Goal: Task Accomplishment & Management: Manage account settings

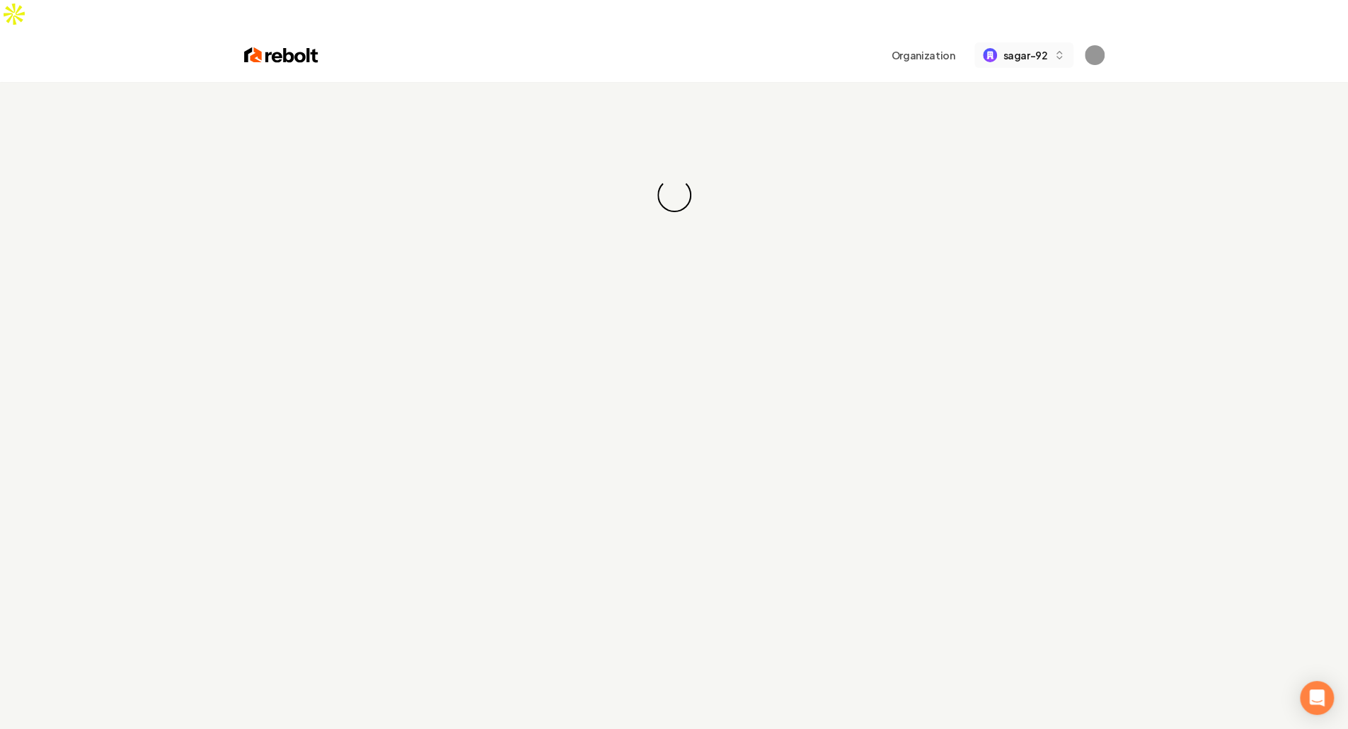
click at [1050, 42] on button "sagar-92" at bounding box center [1023, 54] width 98 height 25
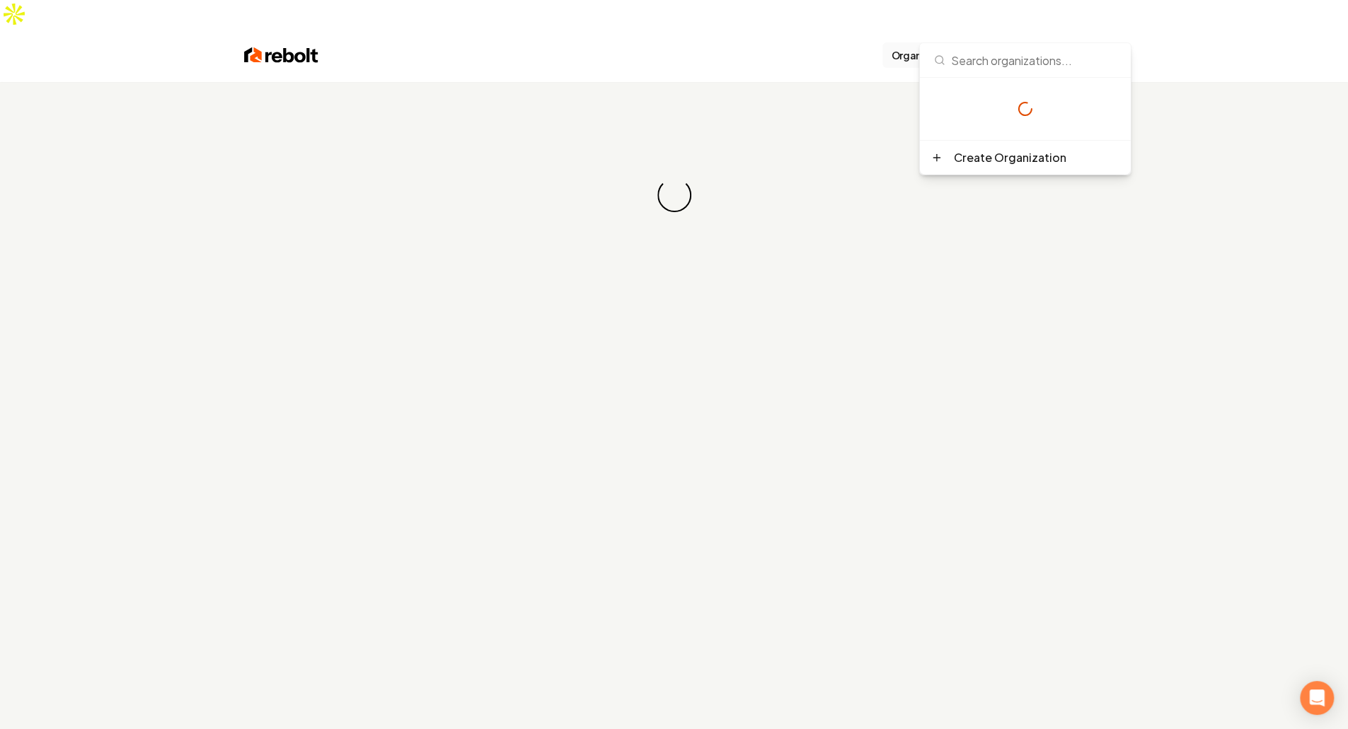
click at [921, 42] on button "Organization" at bounding box center [922, 54] width 81 height 25
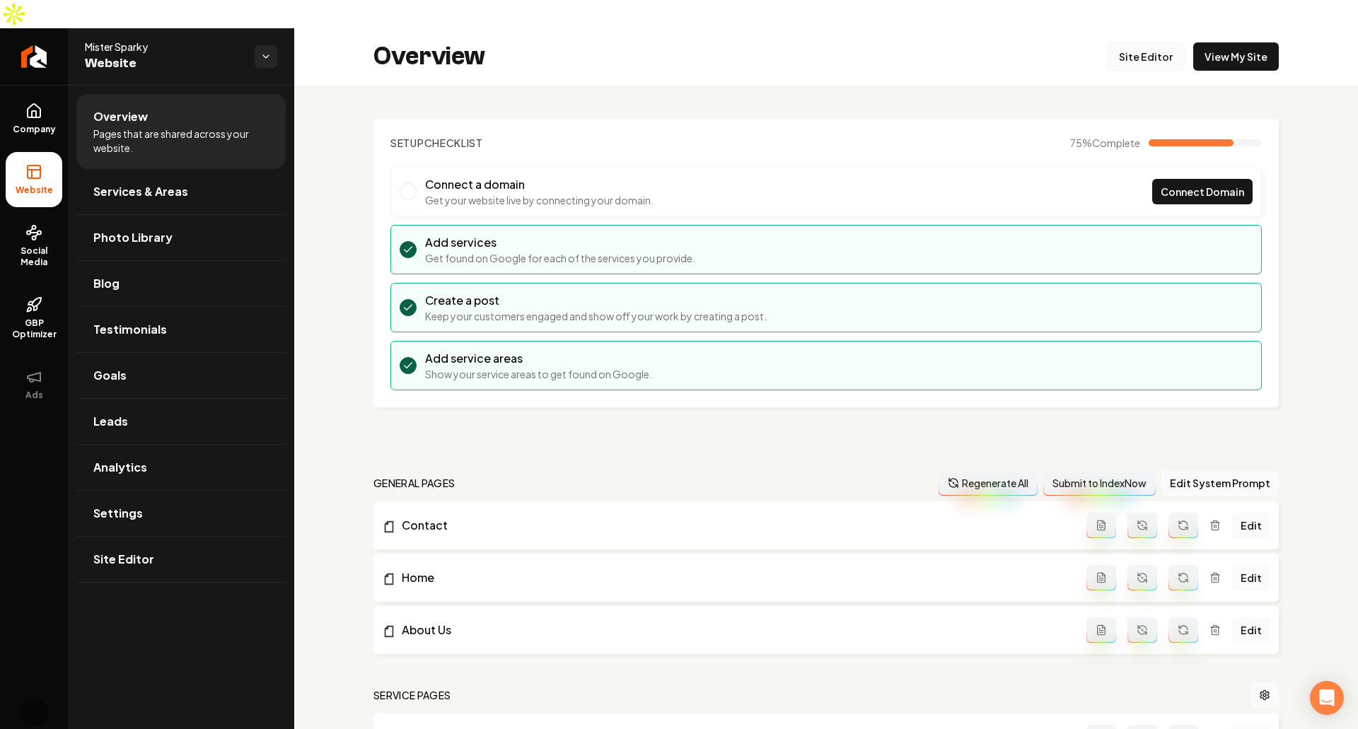
click at [1130, 42] on link "Site Editor" at bounding box center [1146, 56] width 78 height 28
click at [814, 42] on div "Overview Site Editor View My Site" at bounding box center [826, 56] width 1064 height 57
click at [198, 172] on link "Services & Areas" at bounding box center [180, 191] width 209 height 45
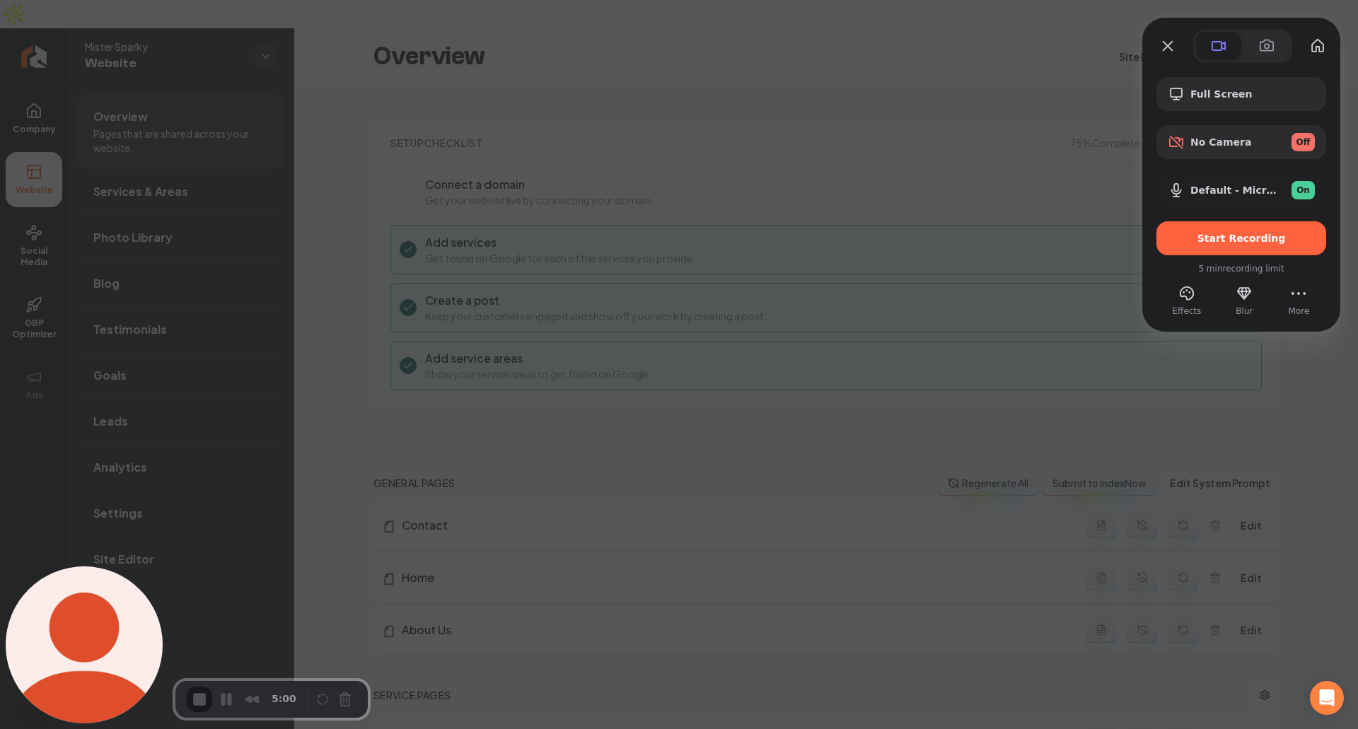
click at [614, 279] on div at bounding box center [679, 364] width 1358 height 729
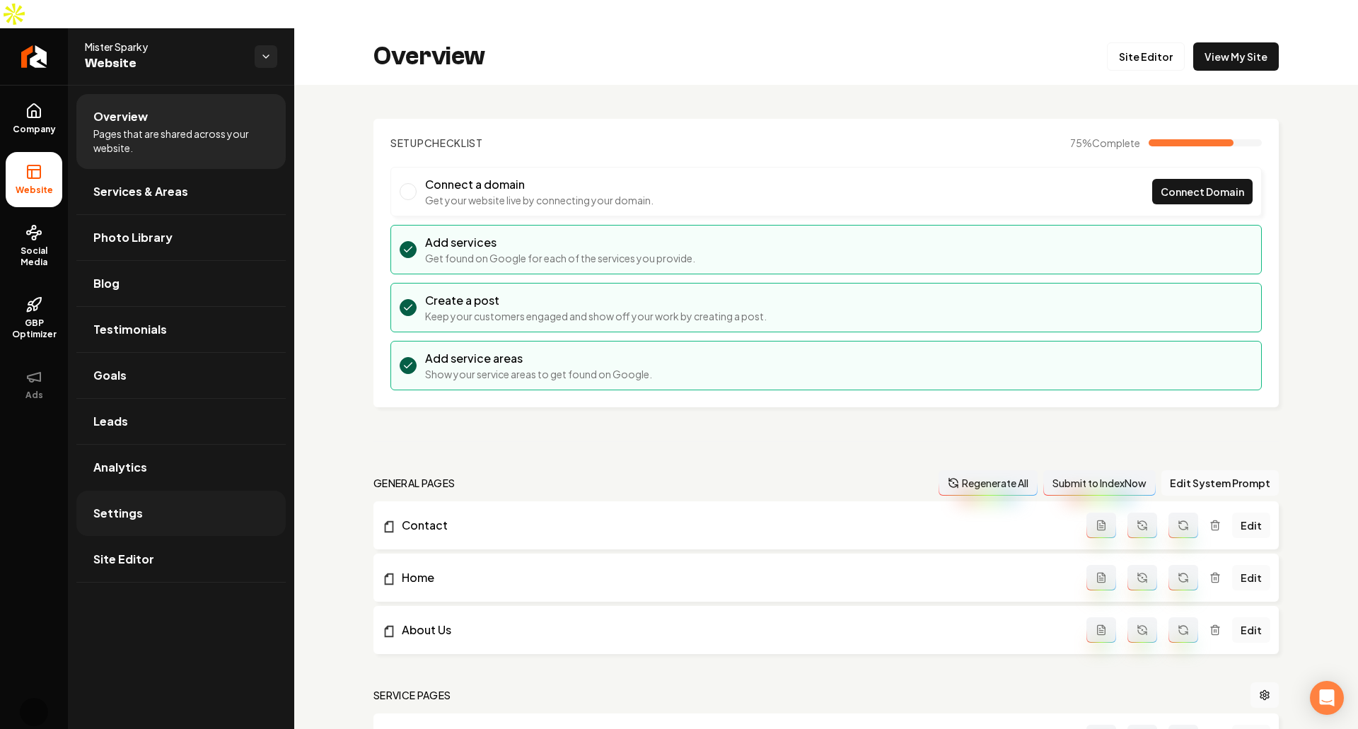
click at [185, 492] on link "Settings" at bounding box center [180, 513] width 209 height 45
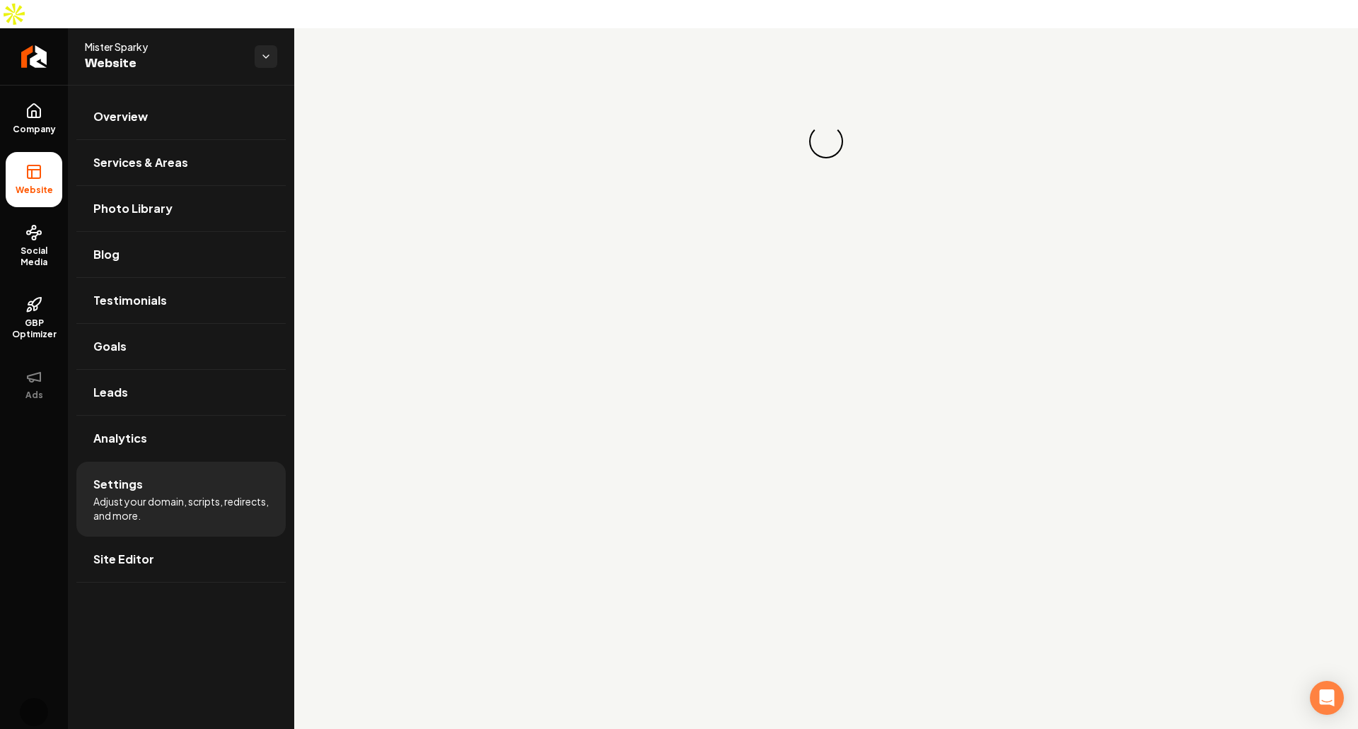
click at [187, 494] on span "Adjust your domain, scripts, redirects, and more." at bounding box center [180, 508] width 175 height 28
click at [112, 476] on span "Settings" at bounding box center [118, 484] width 50 height 17
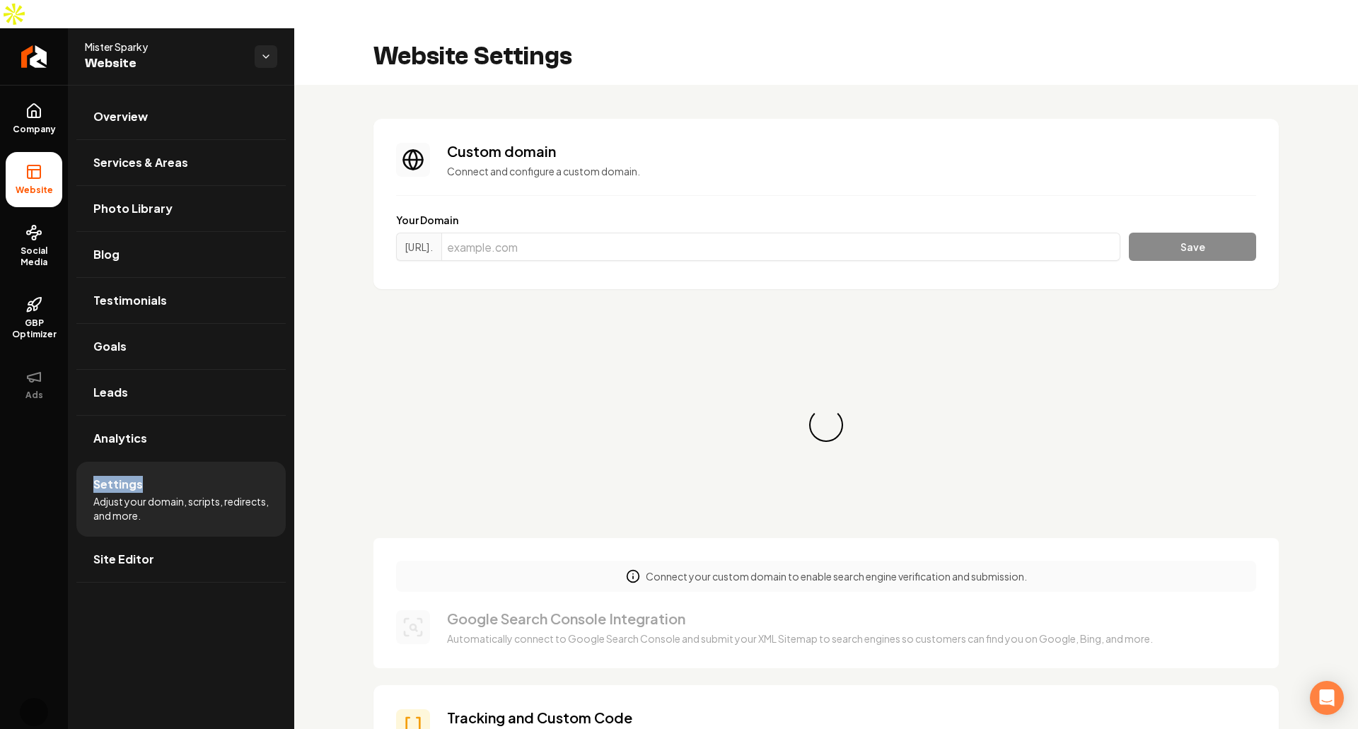
click at [112, 476] on span "Settings" at bounding box center [118, 484] width 50 height 17
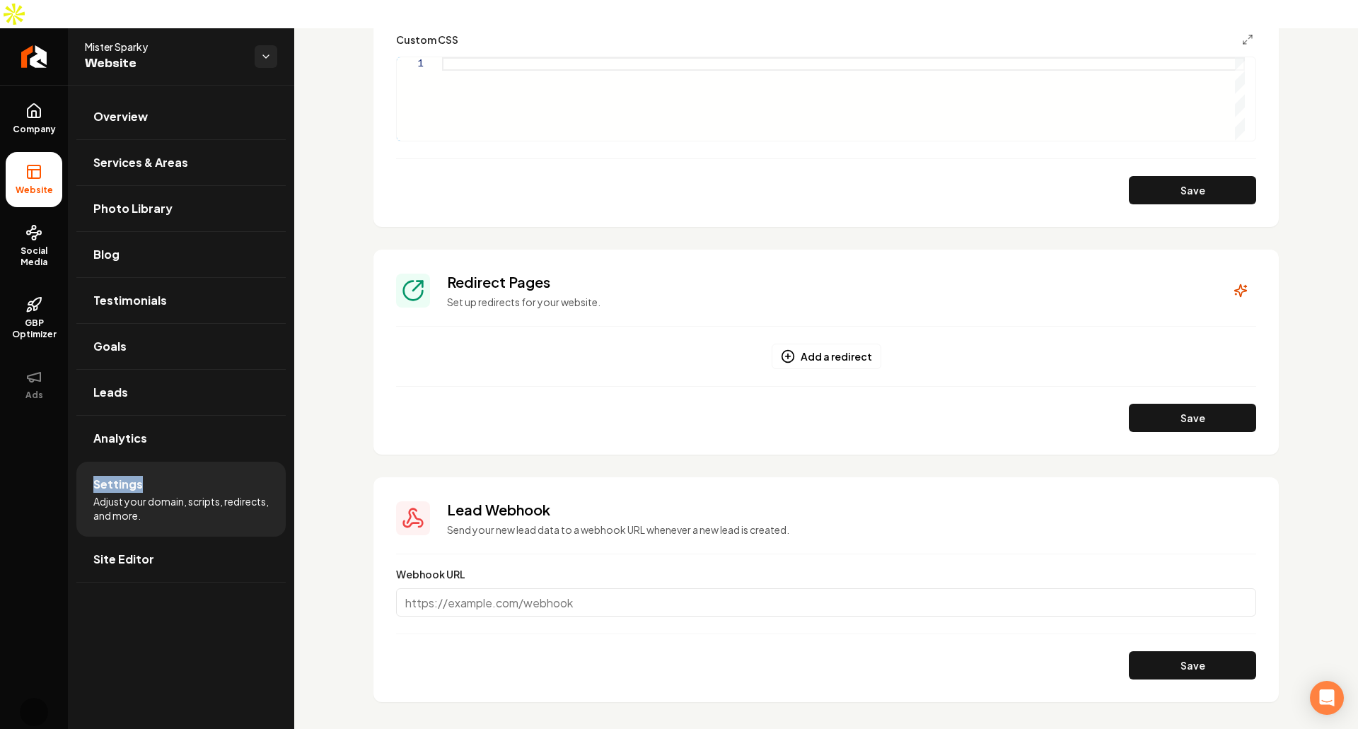
scroll to position [1205, 0]
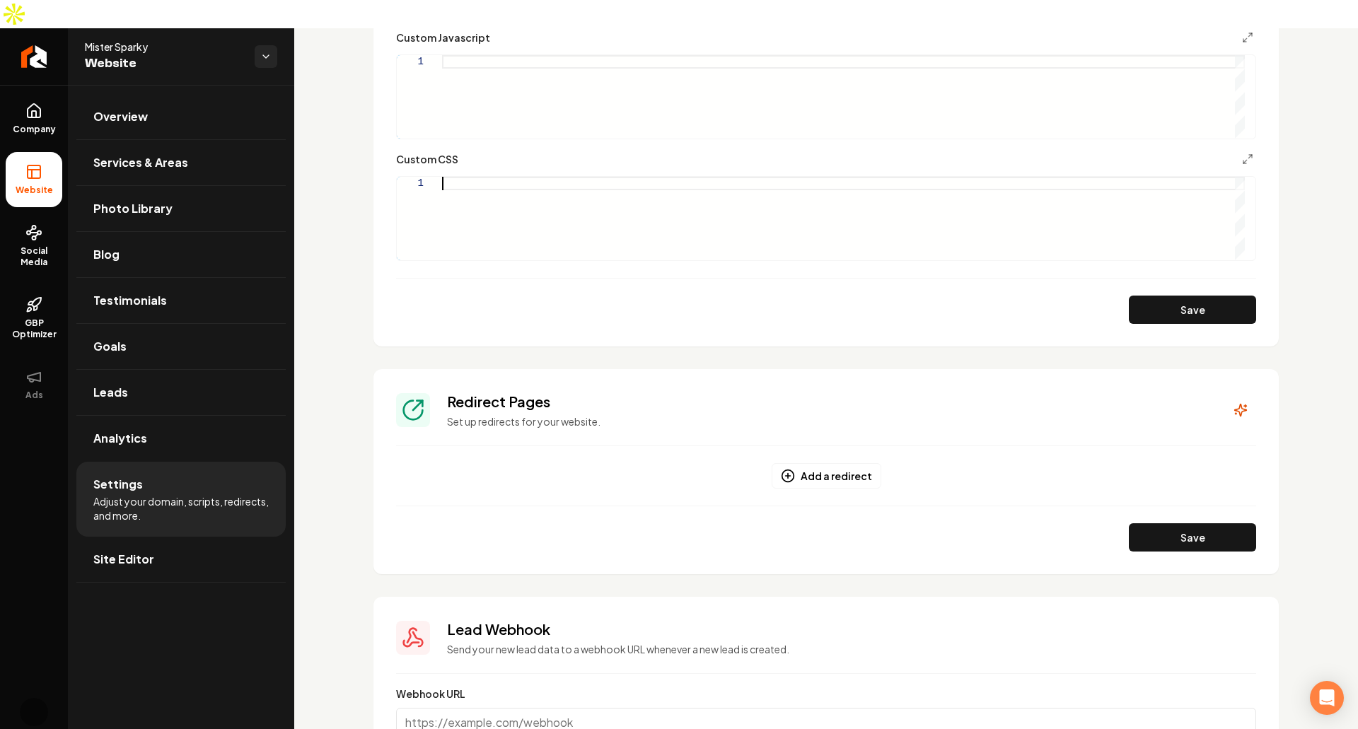
click at [555, 209] on div "Main content area" at bounding box center [843, 218] width 803 height 83
type textarea "**********"
click at [613, 78] on div "Main content area" at bounding box center [843, 96] width 803 height 83
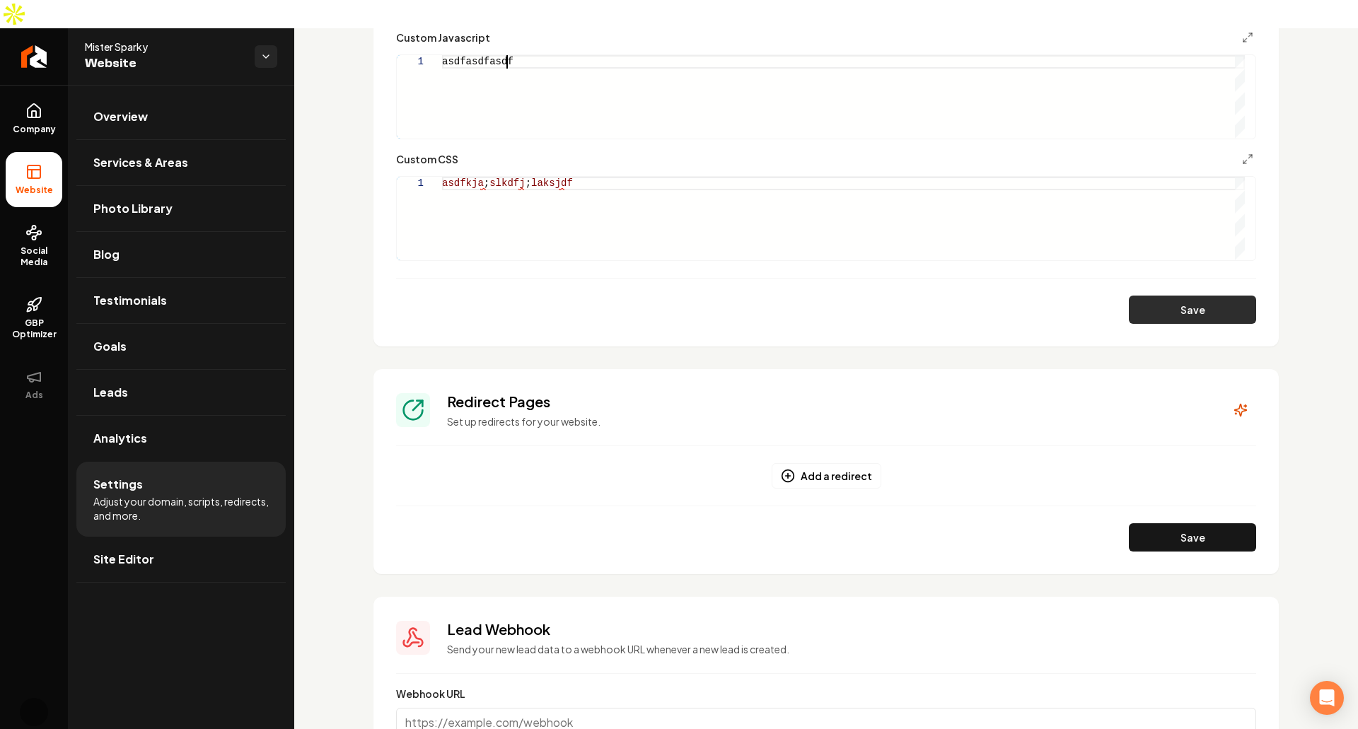
type textarea "**********"
click at [1186, 296] on button "Save" at bounding box center [1192, 310] width 127 height 28
type textarea "******** ******* *******"
click at [1030, 63] on div "asdfasdfasdf" at bounding box center [843, 96] width 803 height 83
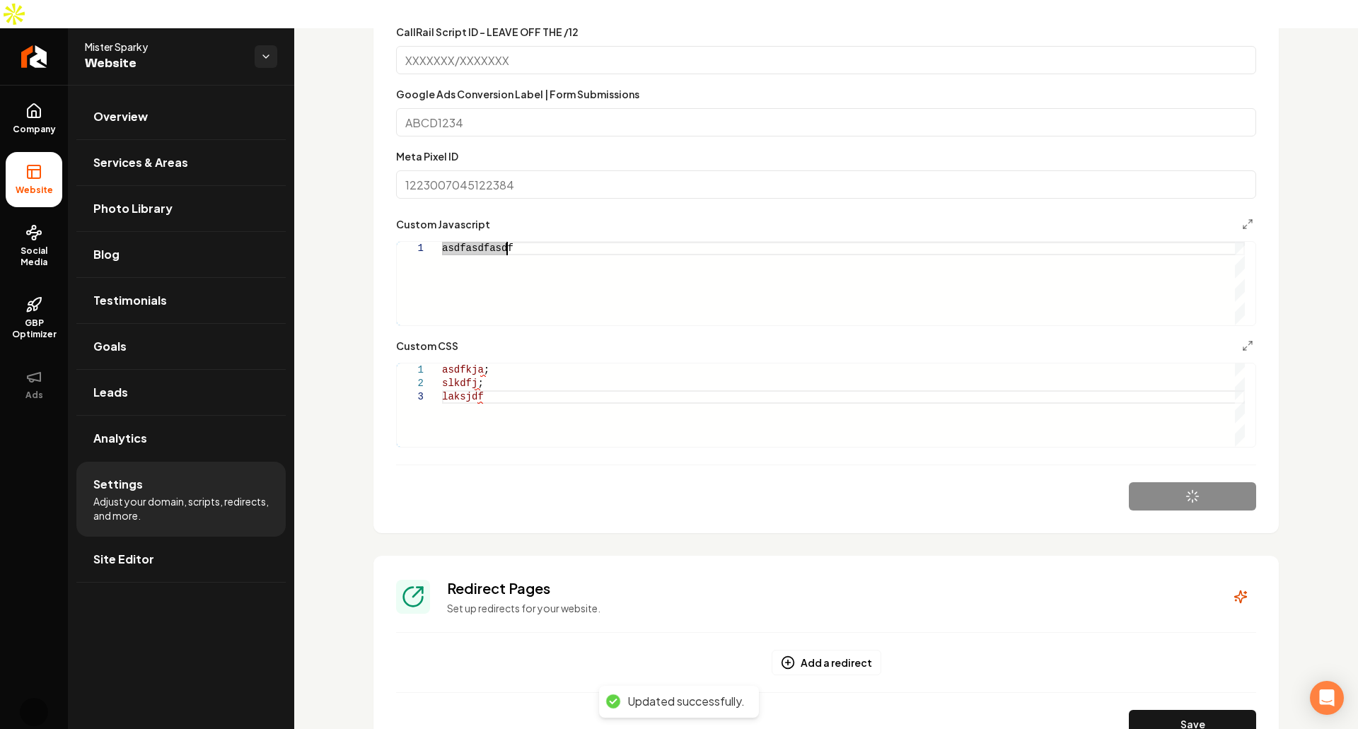
scroll to position [1017, 0]
click at [1140, 277] on div "asdfasdfasdf" at bounding box center [843, 284] width 803 height 83
click at [1254, 452] on section "**********" at bounding box center [826, 142] width 905 height 785
click at [978, 304] on form "**********" at bounding box center [826, 175] width 860 height 674
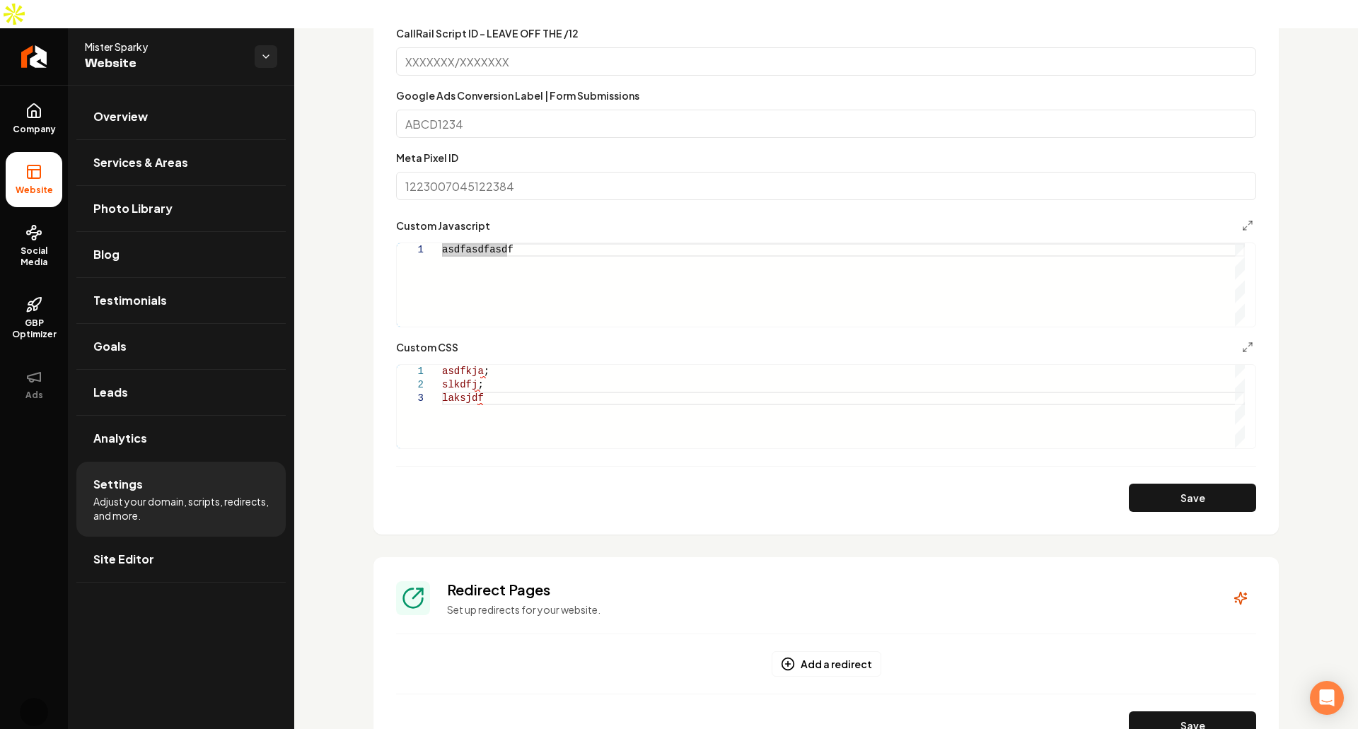
click at [978, 304] on form "**********" at bounding box center [826, 175] width 860 height 674
click at [872, 274] on div "asdfasdfasdf" at bounding box center [843, 284] width 803 height 83
type textarea "**********"
click at [992, 395] on div "asdfkja ; slkdfj ; laksjdf" at bounding box center [843, 406] width 803 height 83
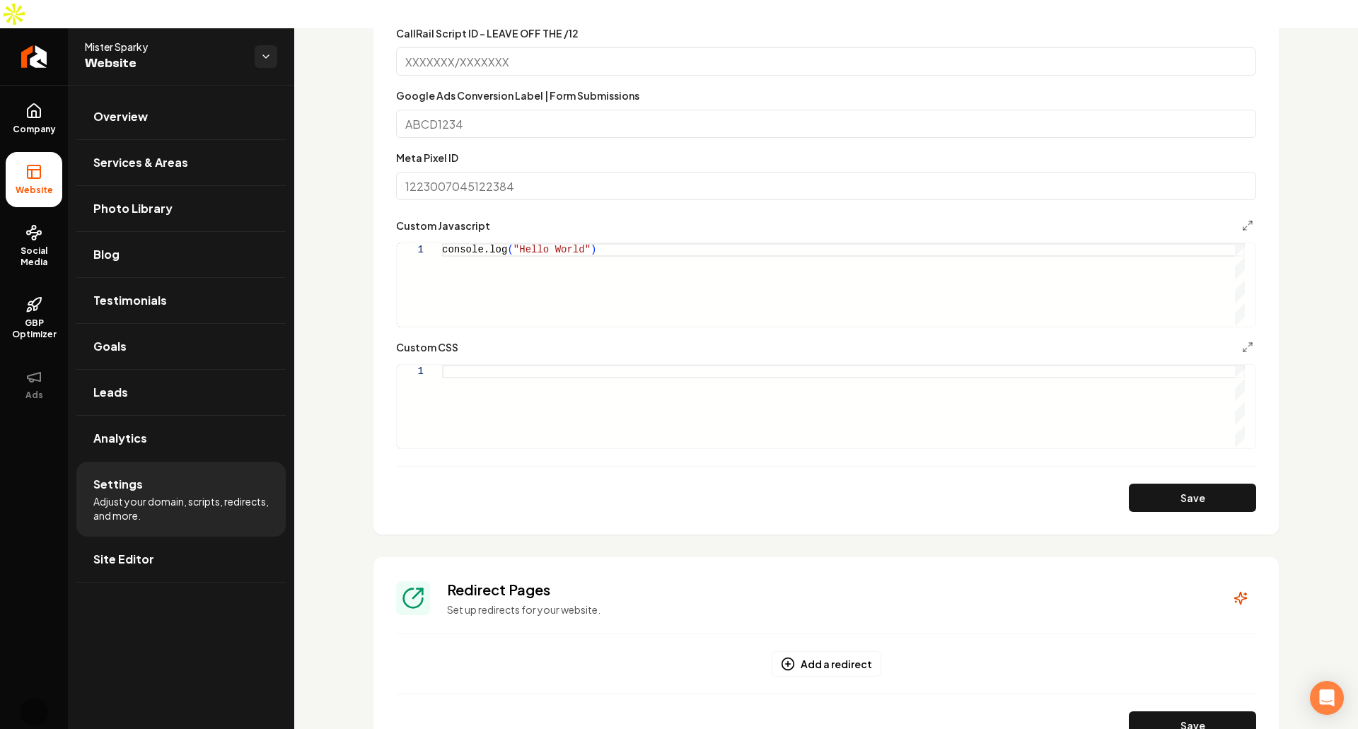
scroll to position [1, 4]
type textarea "***"
type textarea "**********"
click at [1193, 484] on button "Save" at bounding box center [1192, 498] width 127 height 28
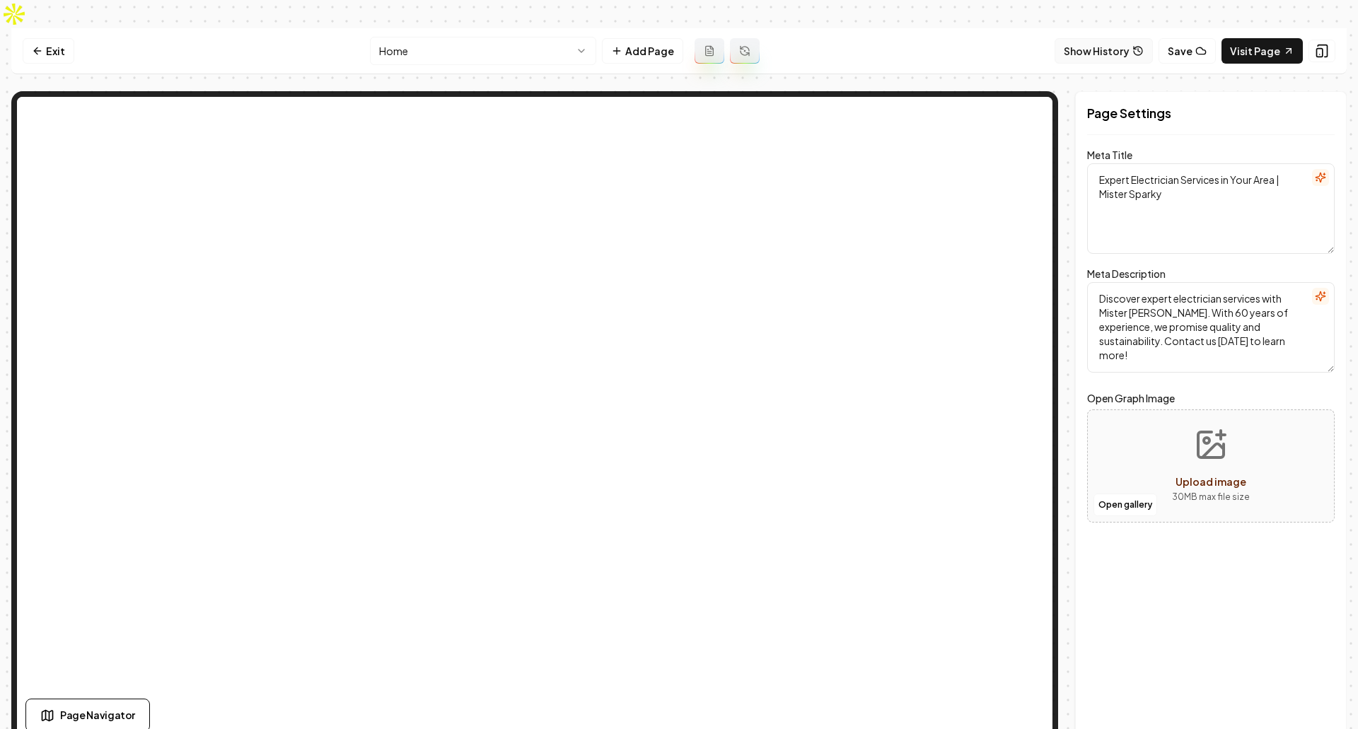
click at [1120, 38] on button "Show History" at bounding box center [1104, 50] width 98 height 25
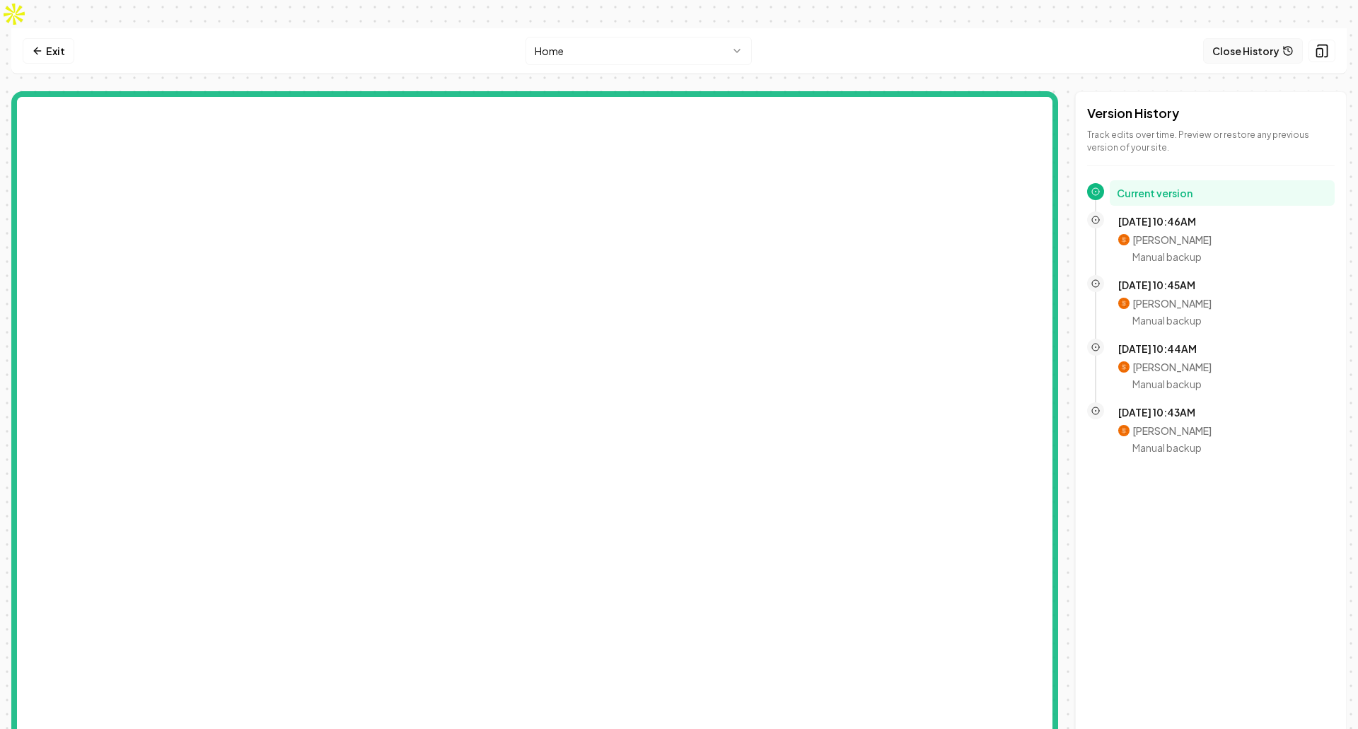
click at [1270, 38] on button "Close History" at bounding box center [1253, 50] width 100 height 25
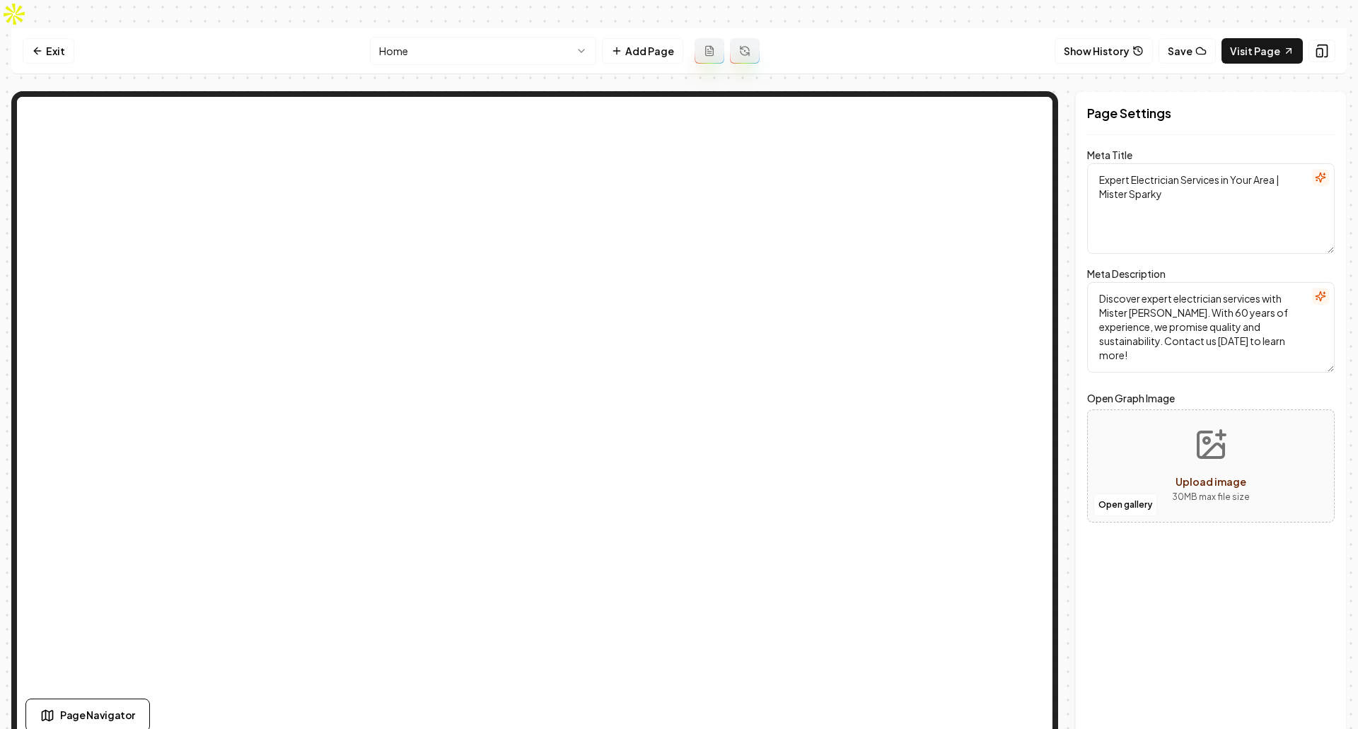
click at [891, 28] on nav "Exit Home Add Page Show History Save Visit Page" at bounding box center [679, 51] width 1336 height 46
click at [1128, 38] on button "Show History" at bounding box center [1104, 50] width 98 height 25
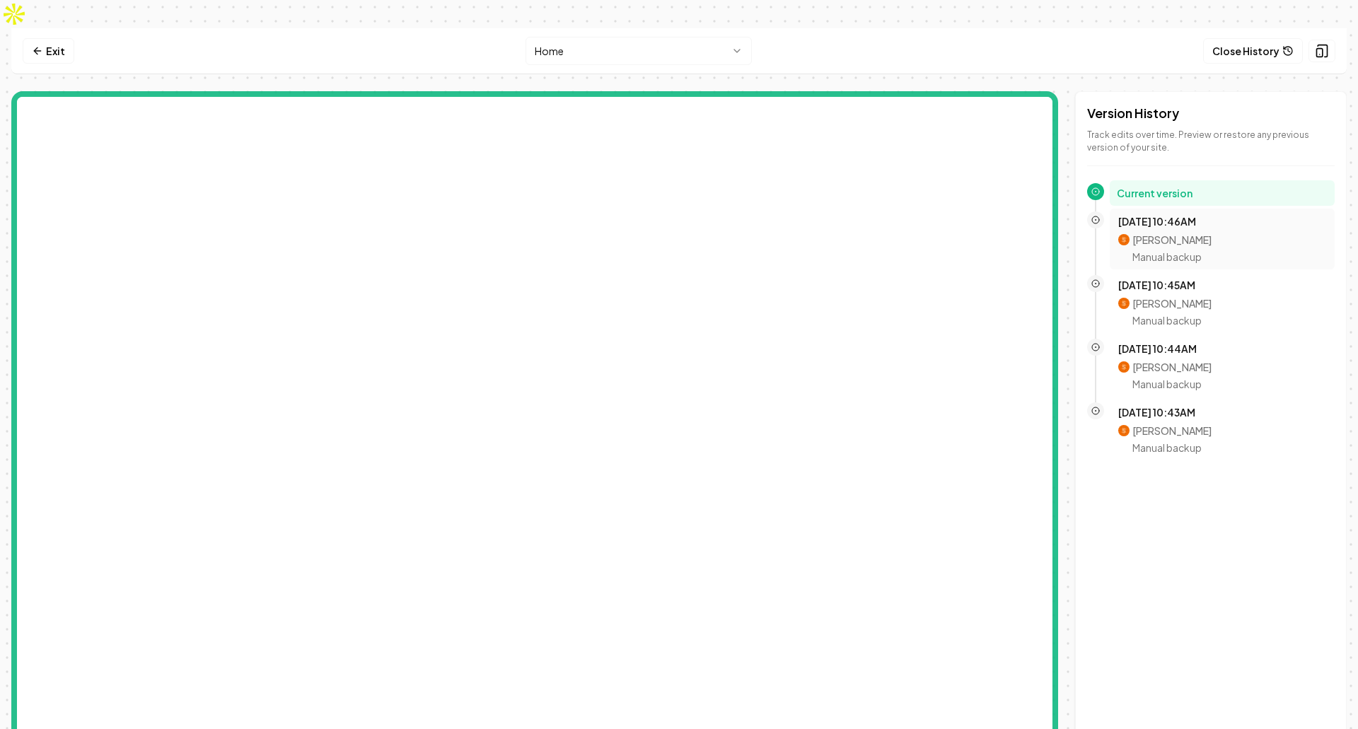
click at [1181, 209] on div "Oct 8, 10:46AM Sagar Soni Manual backup" at bounding box center [1222, 239] width 225 height 61
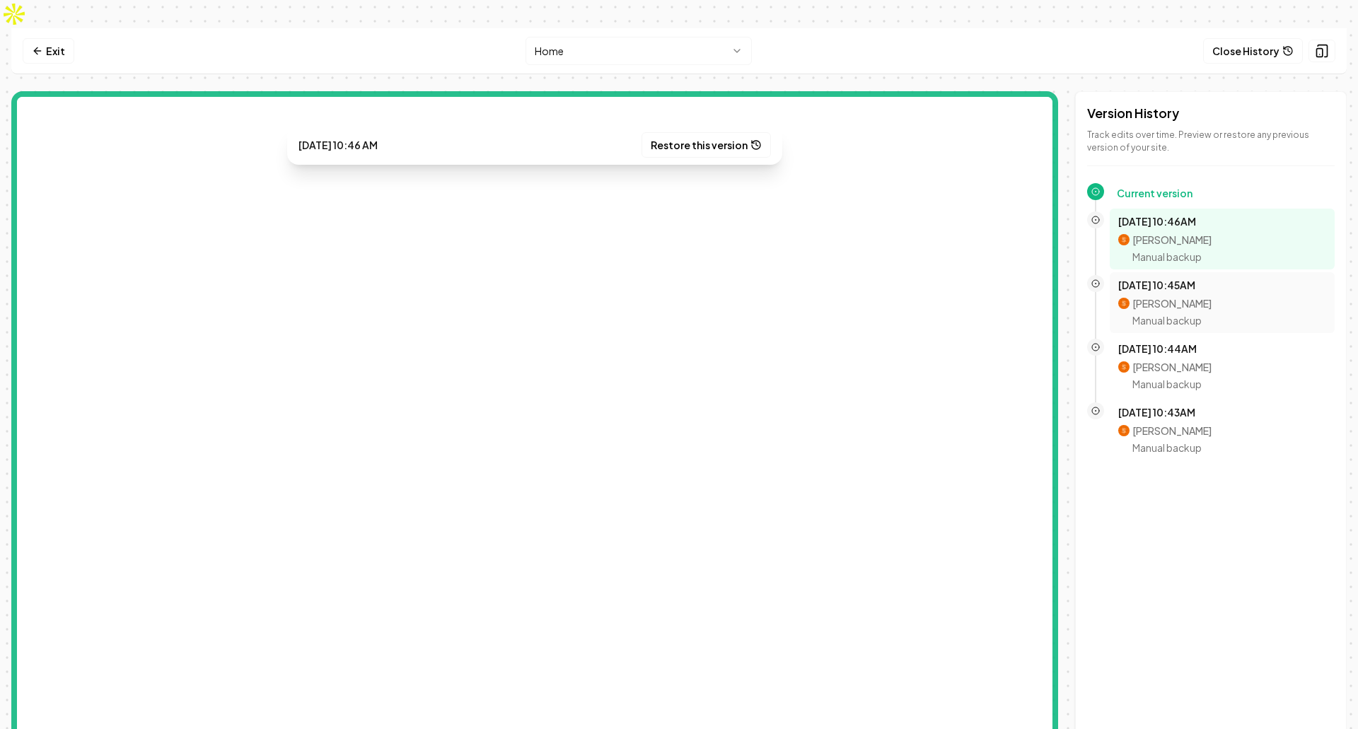
click at [1173, 278] on div "Oct 8, 10:45AM Sagar Soni Manual backup" at bounding box center [1222, 303] width 208 height 50
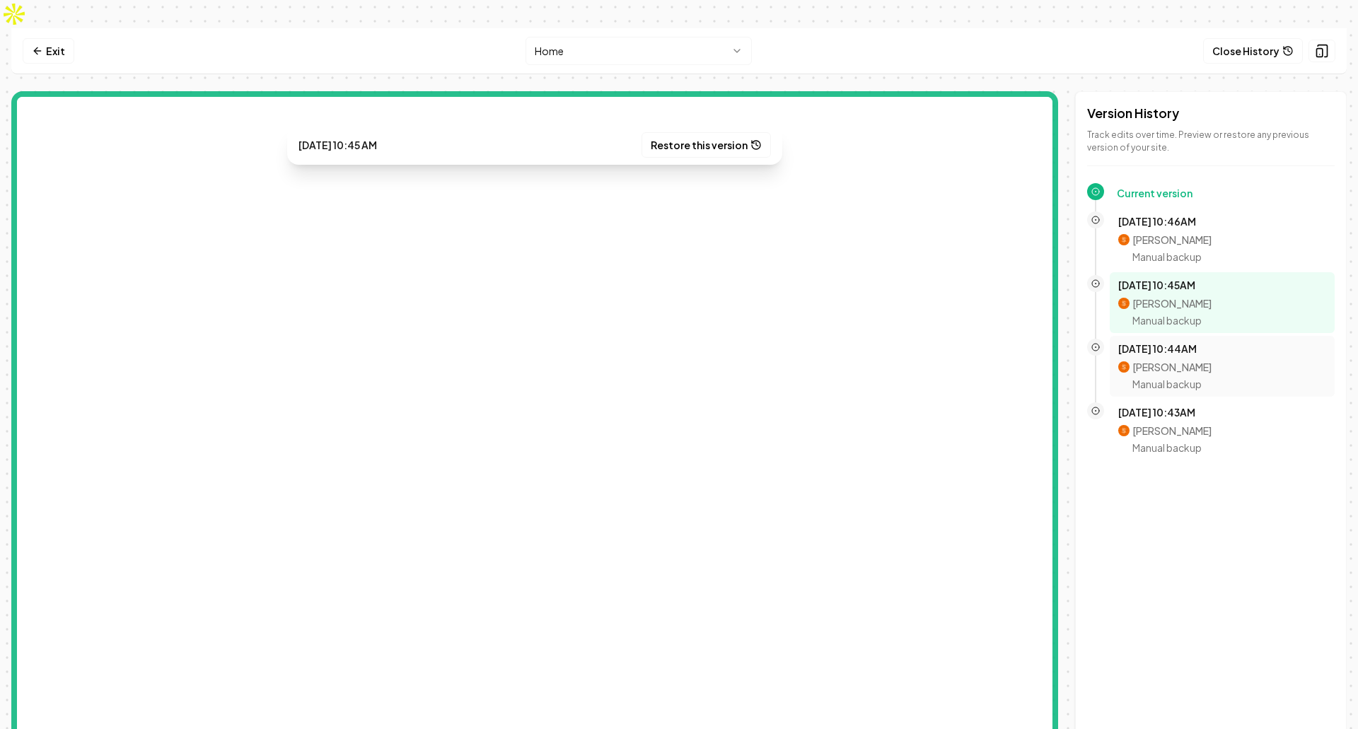
click at [1171, 360] on p "Sagar Soni" at bounding box center [1172, 367] width 79 height 14
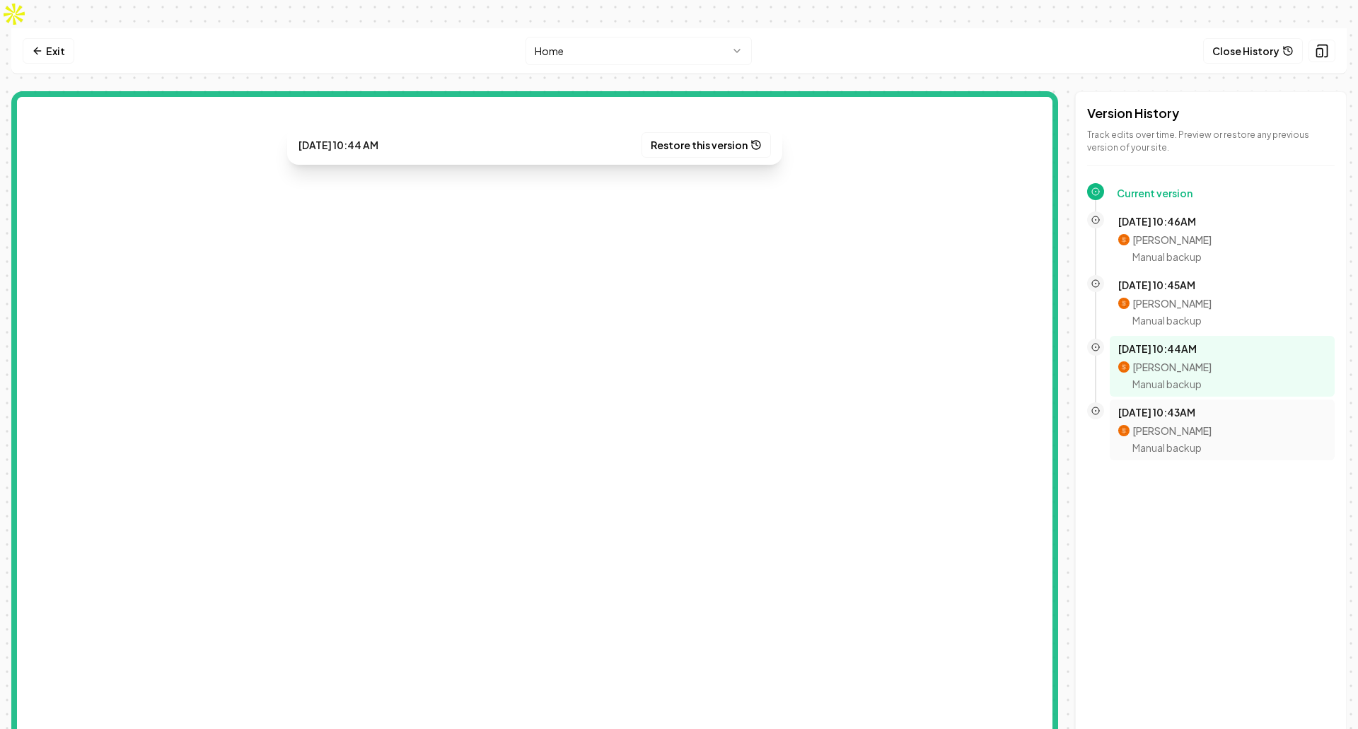
click at [1186, 424] on p "Sagar Soni" at bounding box center [1172, 431] width 79 height 14
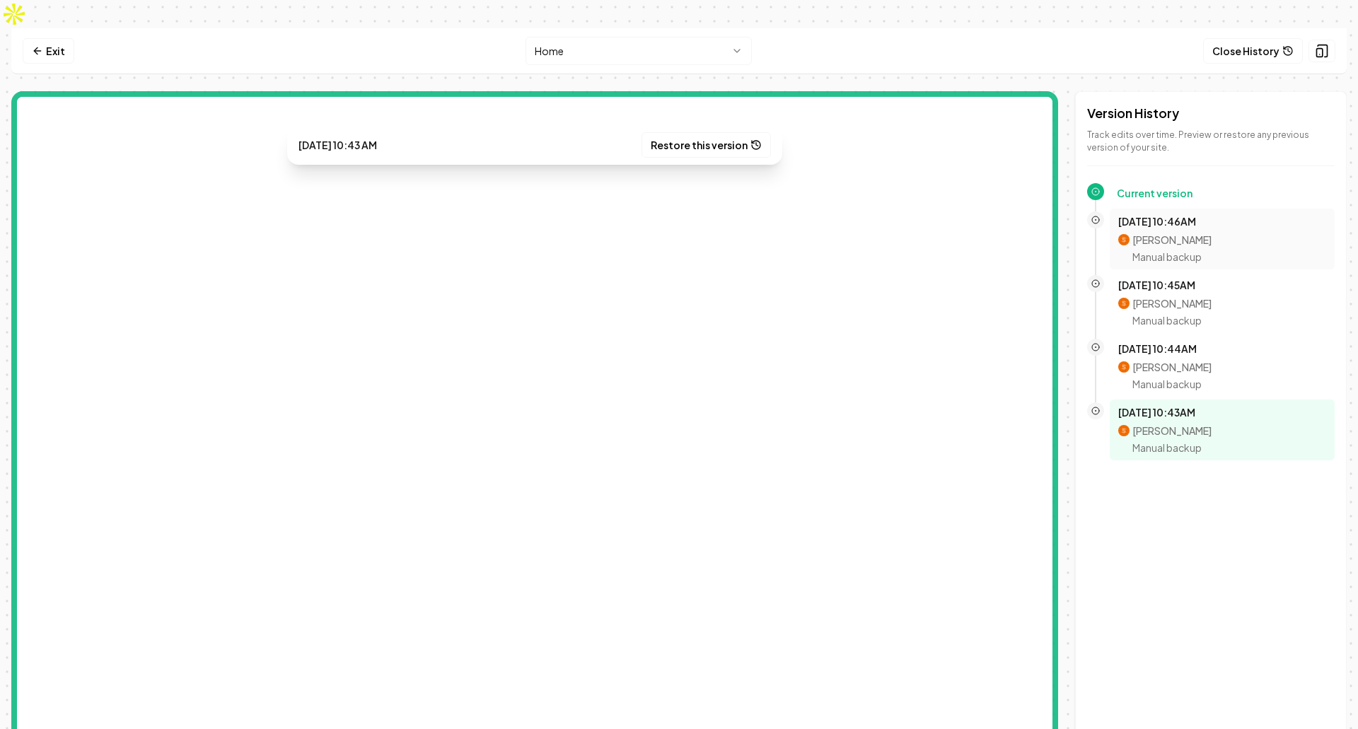
click at [1188, 233] on p "[PERSON_NAME]" at bounding box center [1172, 240] width 79 height 14
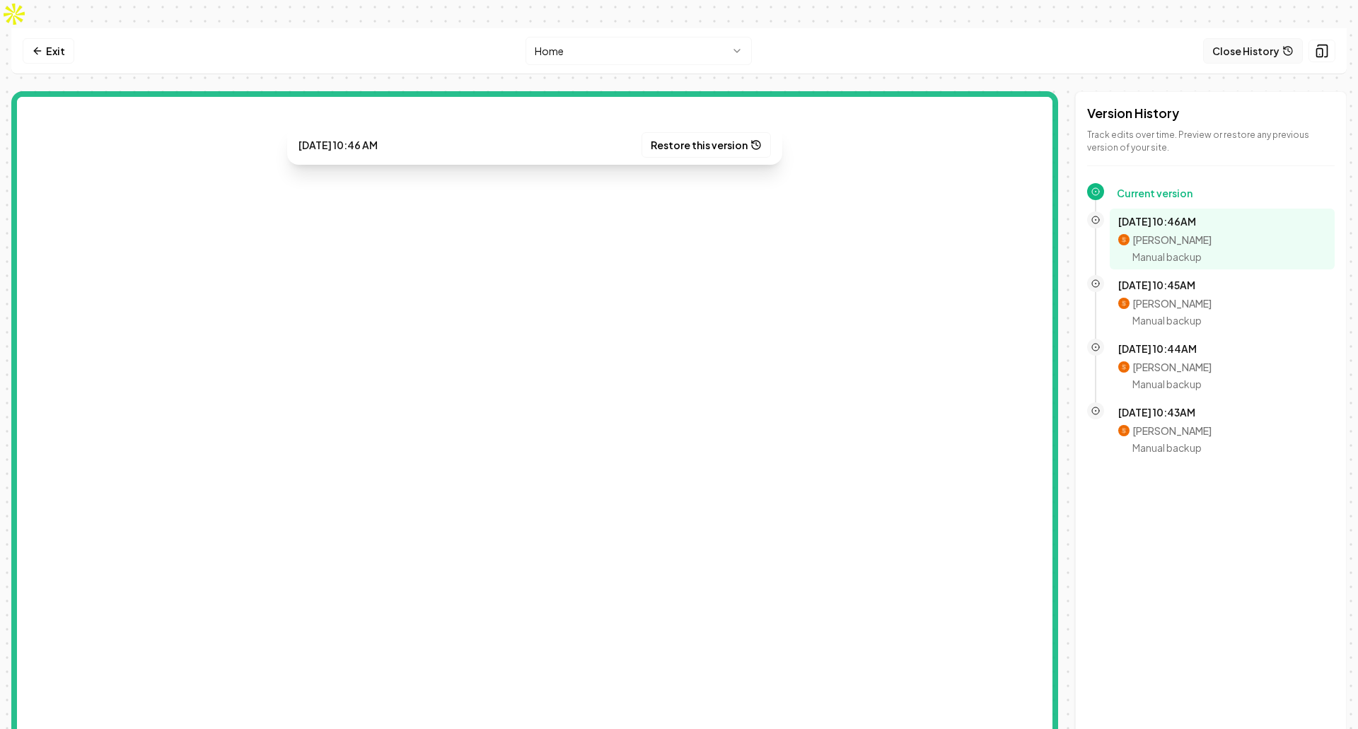
click at [1282, 38] on button "Close History" at bounding box center [1253, 50] width 100 height 25
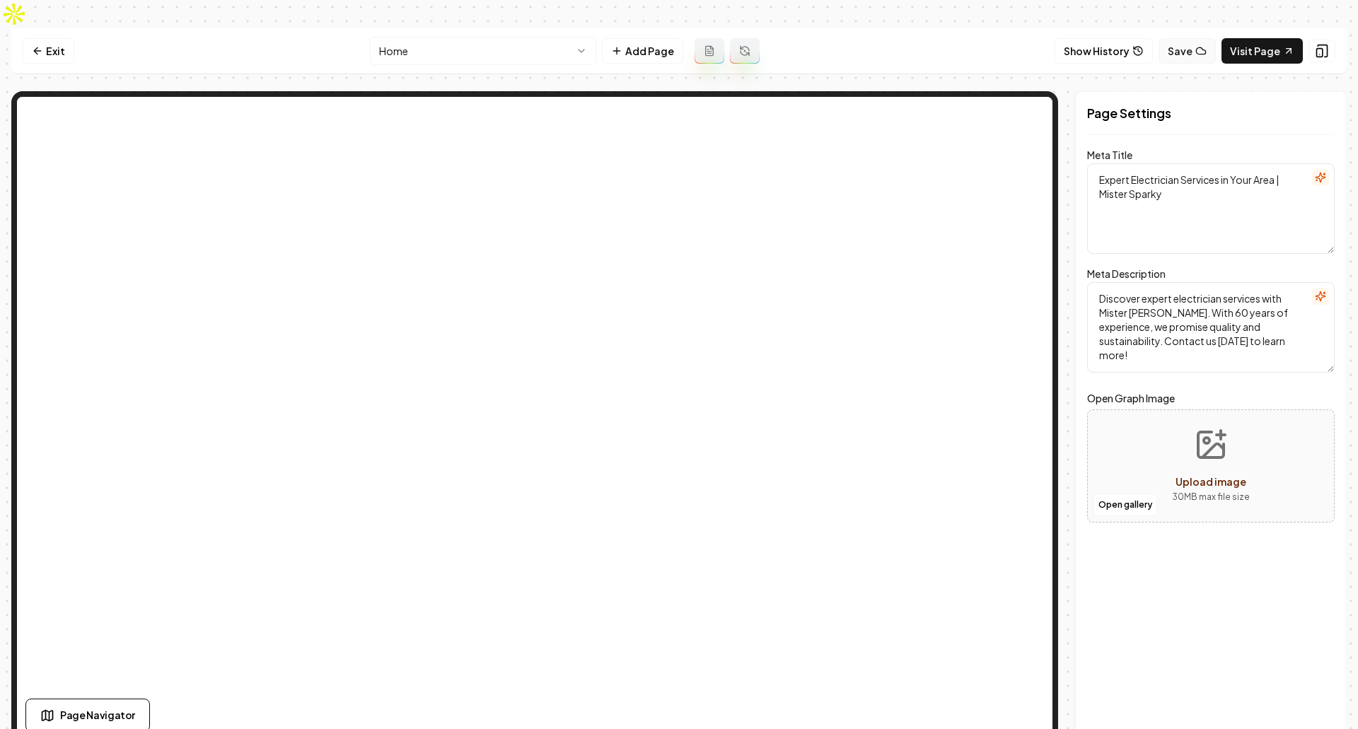
click at [1183, 38] on button "Save" at bounding box center [1187, 50] width 57 height 25
click at [1118, 38] on button "Show History" at bounding box center [1104, 50] width 98 height 25
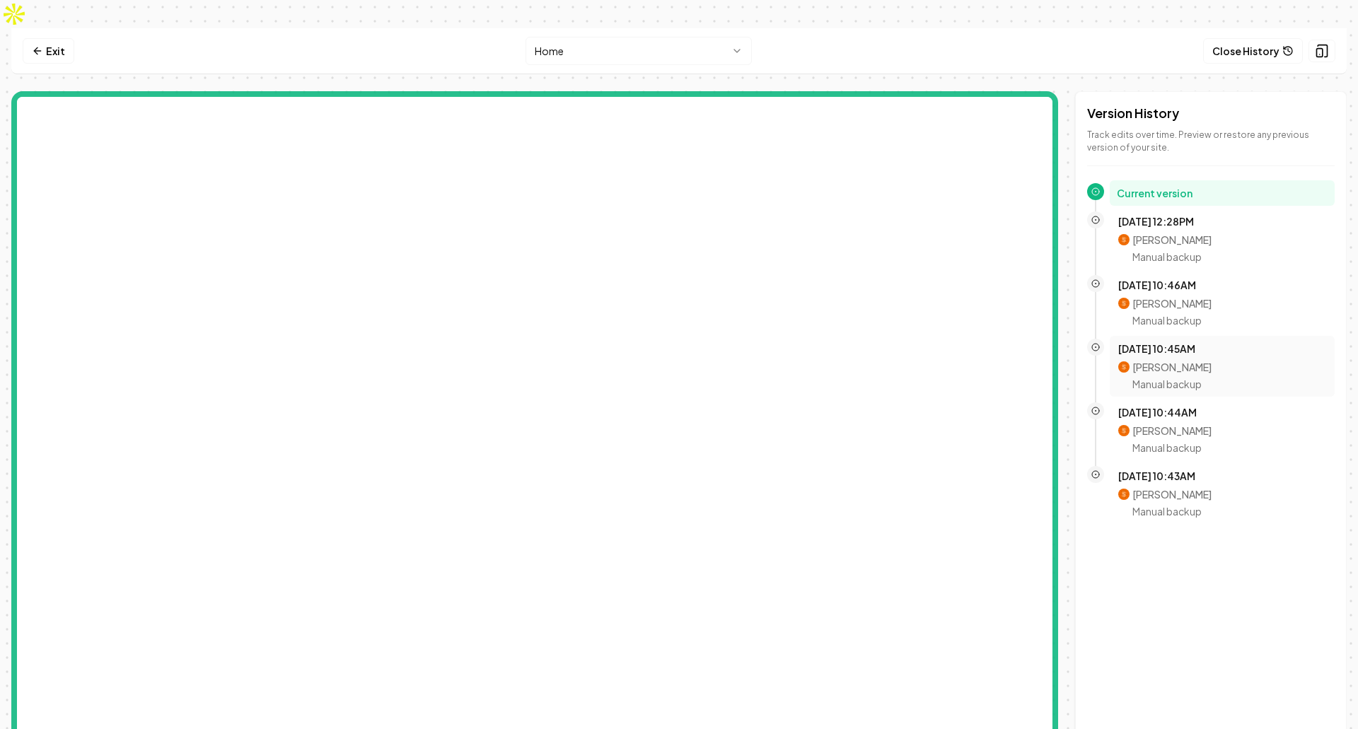
click at [1204, 361] on div "Sagar Soni Manual backup" at bounding box center [1222, 376] width 208 height 30
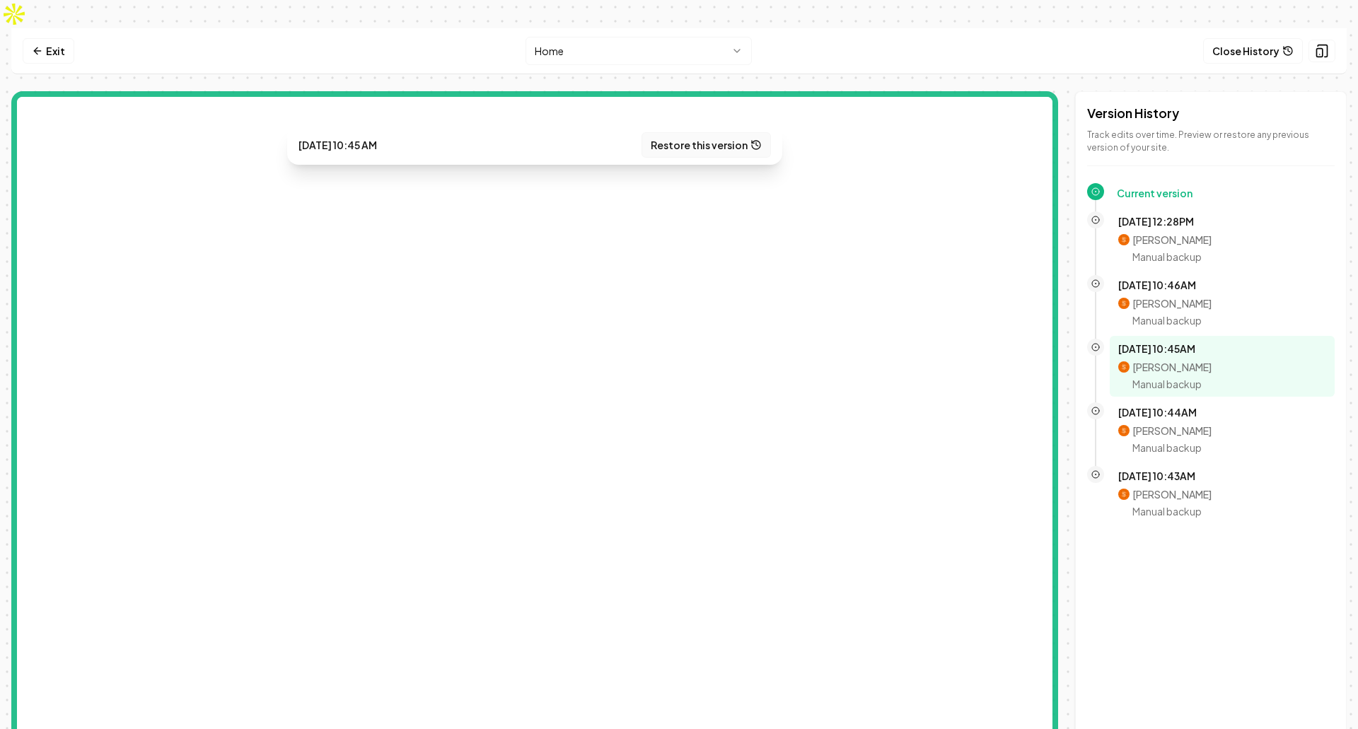
click at [720, 132] on button "Restore this version" at bounding box center [706, 144] width 129 height 25
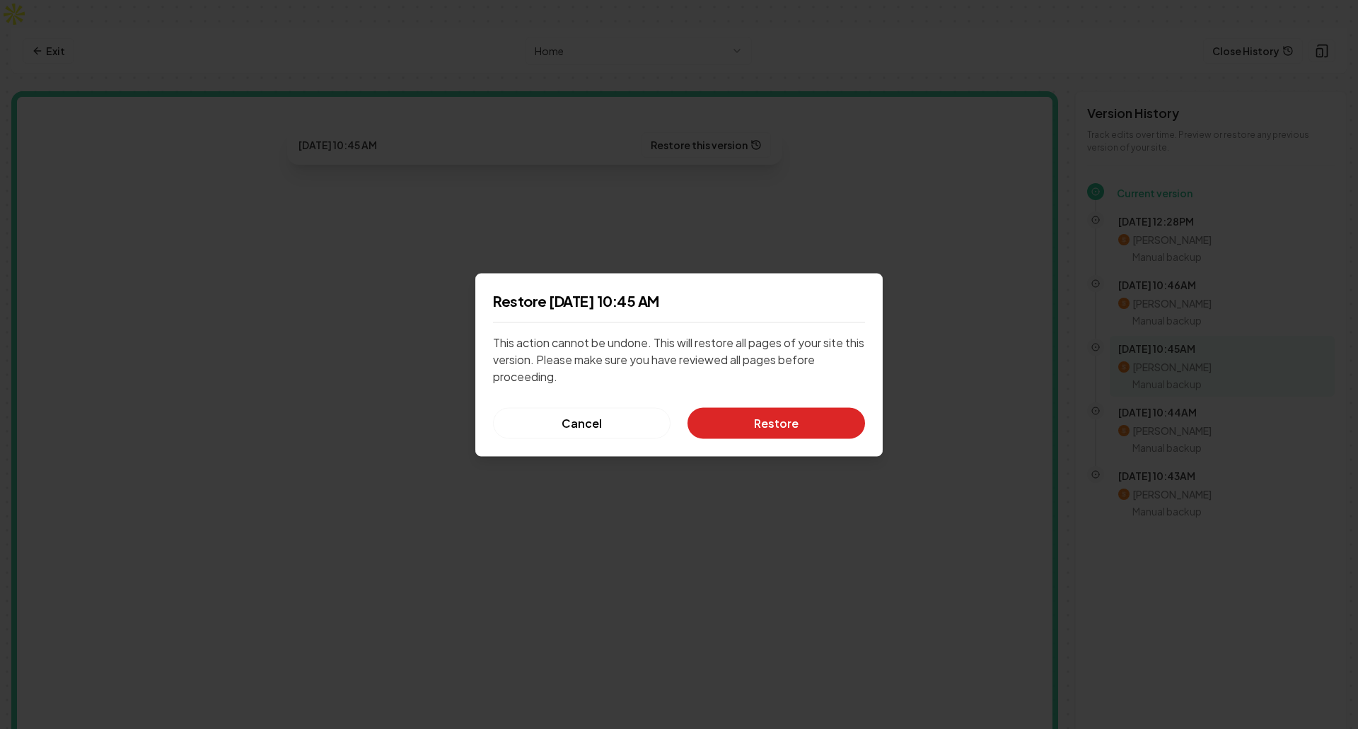
click at [792, 431] on button "Restore" at bounding box center [777, 422] width 178 height 31
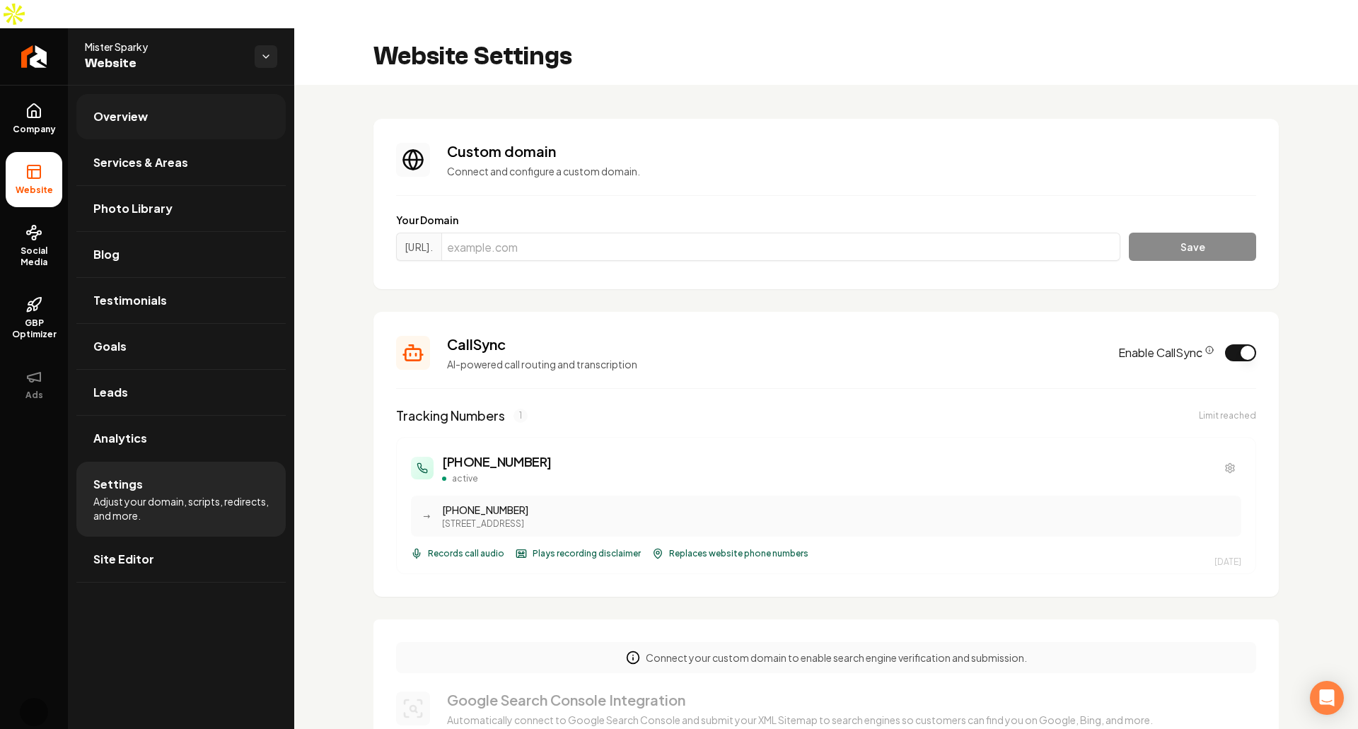
click at [148, 94] on link "Overview" at bounding box center [180, 116] width 209 height 45
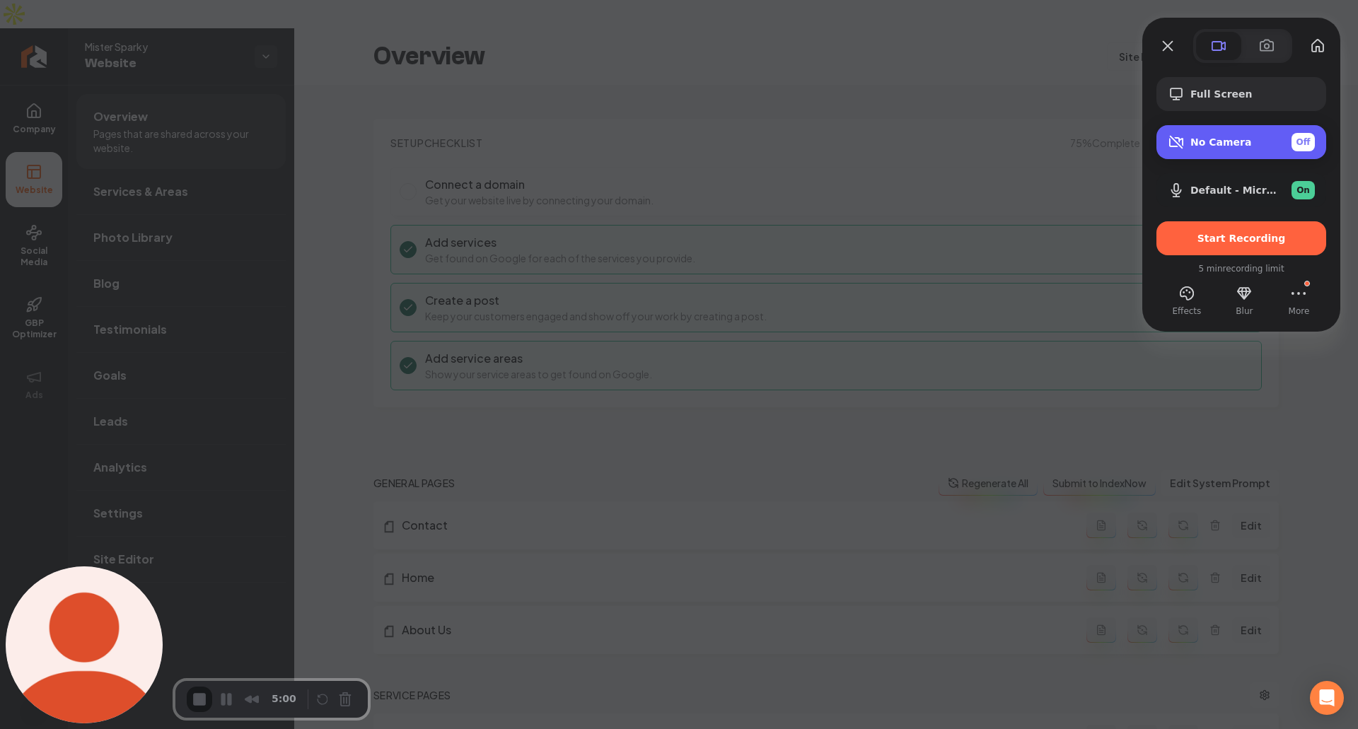
click at [1248, 138] on div "No Camera Off" at bounding box center [1253, 142] width 125 height 18
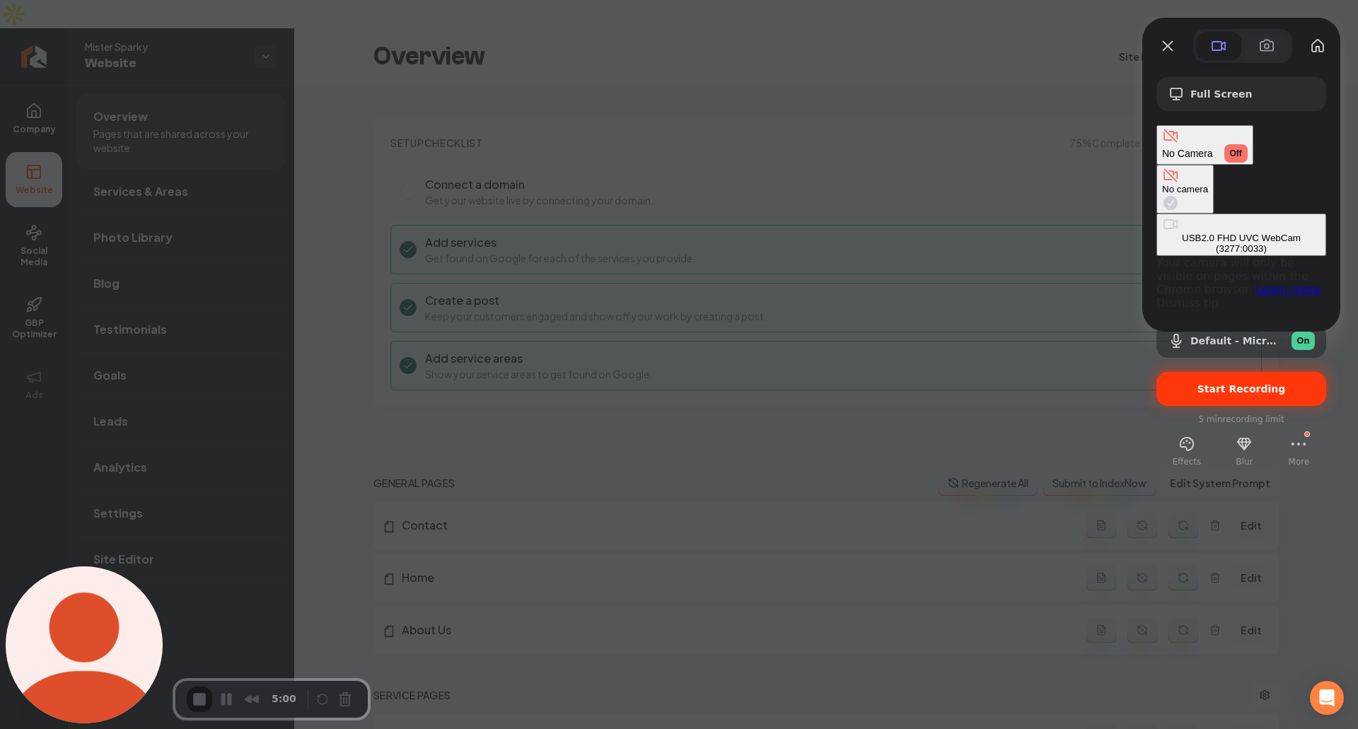
click at [1286, 383] on span "Start Recording" at bounding box center [1241, 388] width 147 height 11
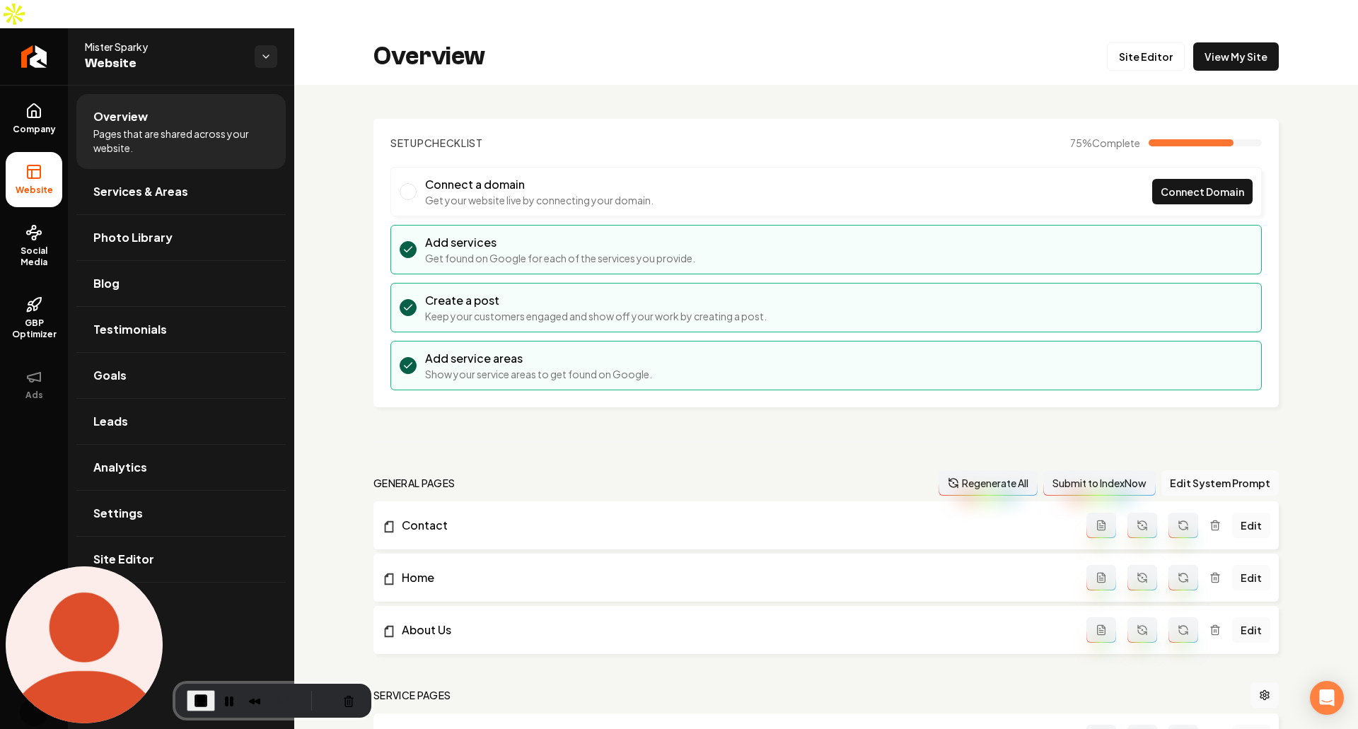
click at [795, 136] on header "Setup Checklist 75 % Complete" at bounding box center [826, 143] width 872 height 14
click at [195, 491] on link "Settings" at bounding box center [180, 513] width 209 height 45
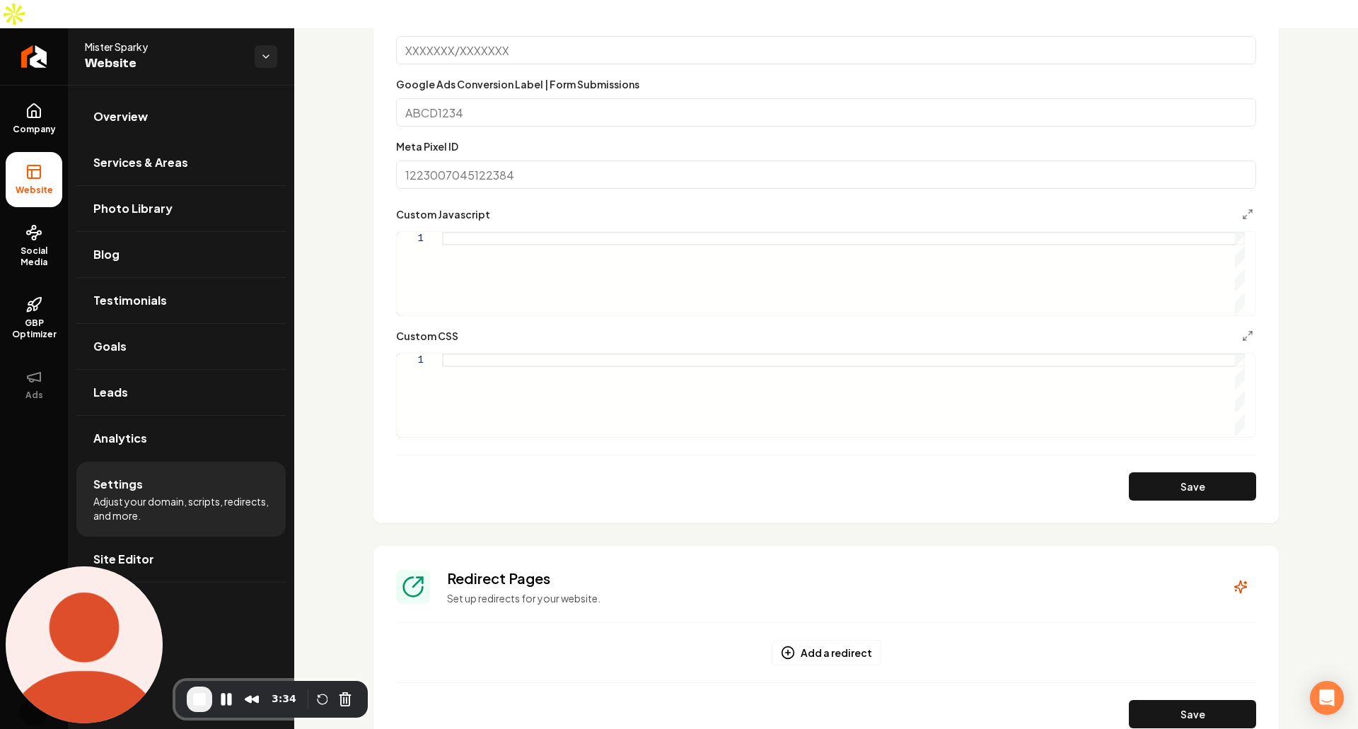
scroll to position [1027, 0]
click at [339, 282] on div "Custom domain Connect and configure a custom domain. Your Domain https://www. S…" at bounding box center [826, 57] width 1064 height 1999
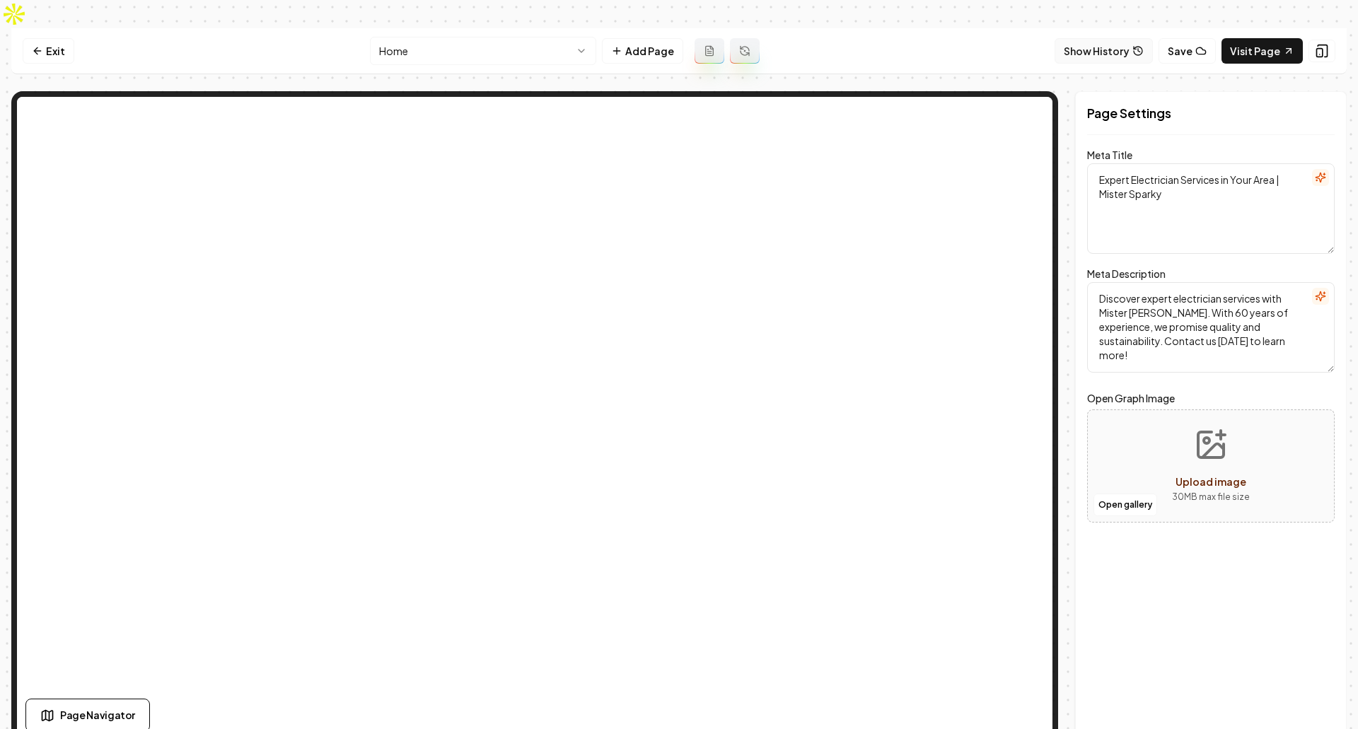
click at [1105, 38] on button "Show History" at bounding box center [1104, 50] width 98 height 25
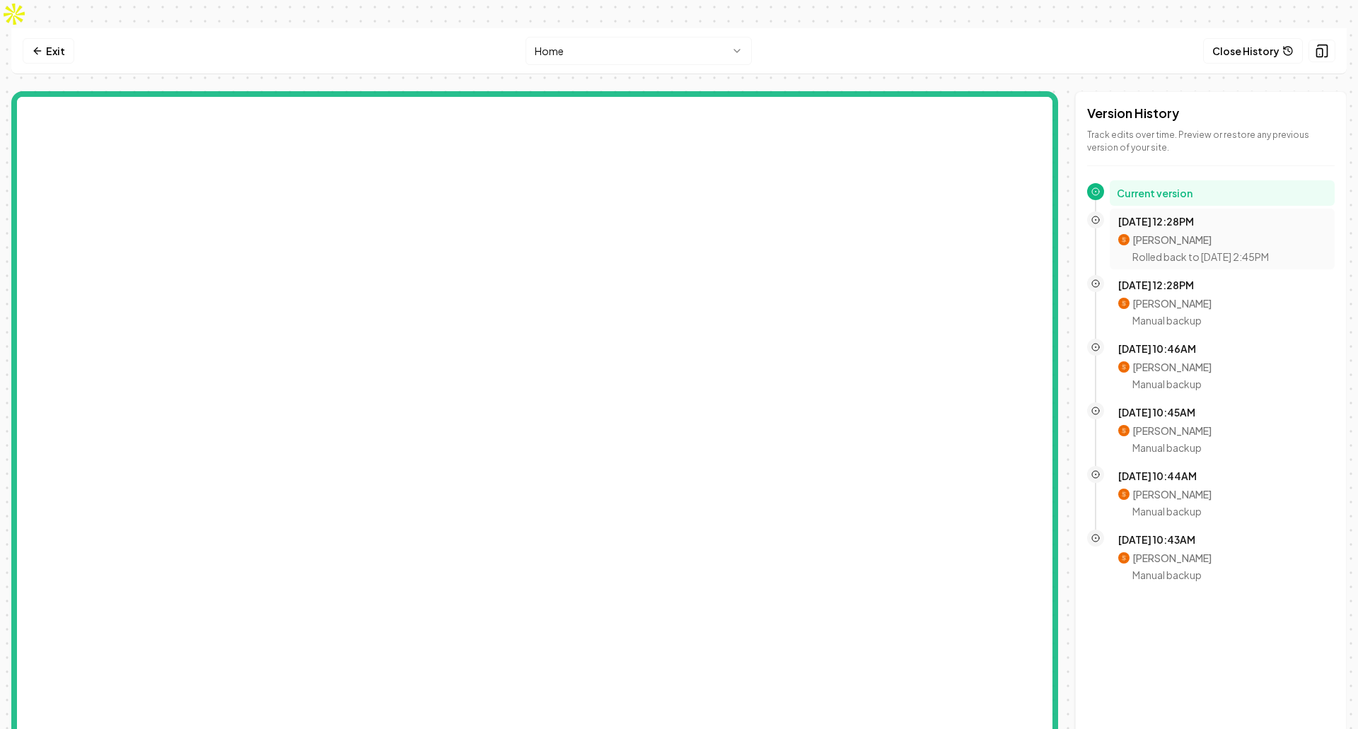
click at [1200, 214] on div "Oct 8, 12:28PM Sagar Soni Rolled back to Oct 8, 2:45PM" at bounding box center [1222, 239] width 208 height 50
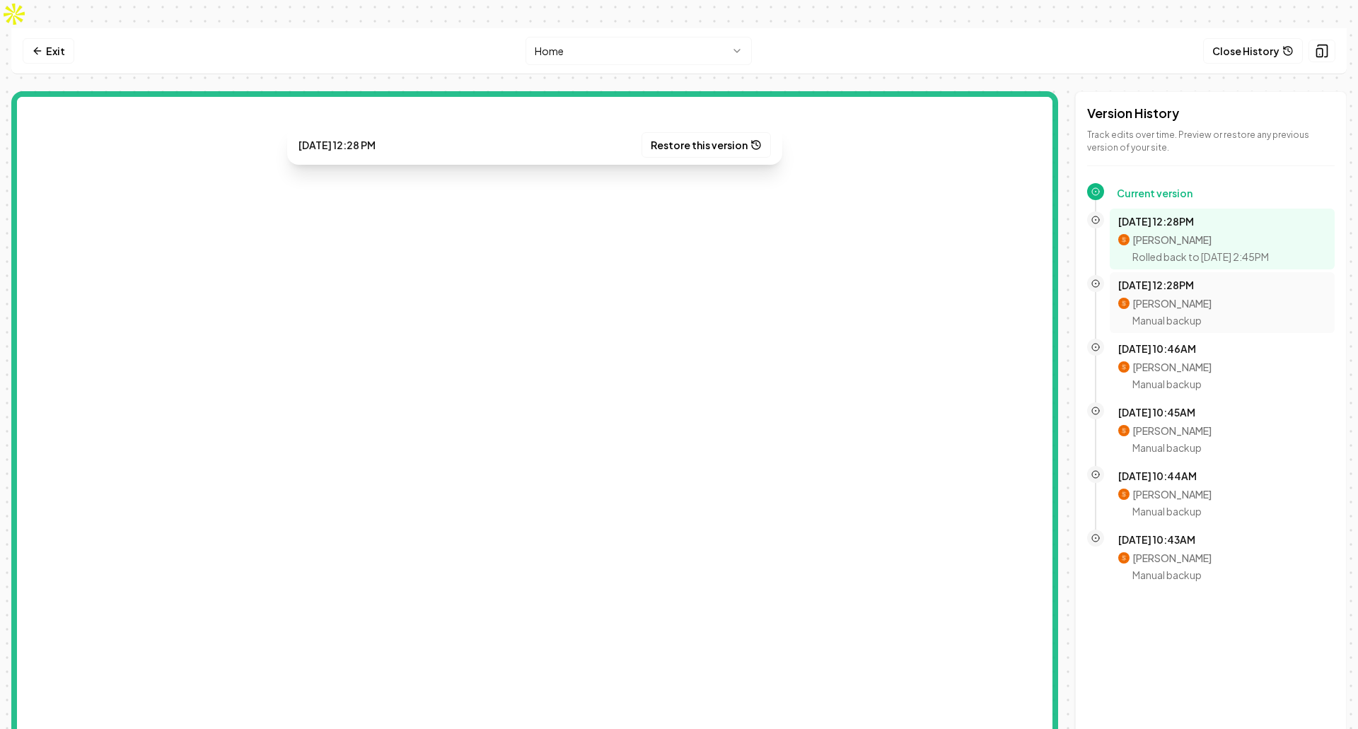
click at [1185, 278] on p "Oct 8, 12:28PM" at bounding box center [1222, 285] width 208 height 14
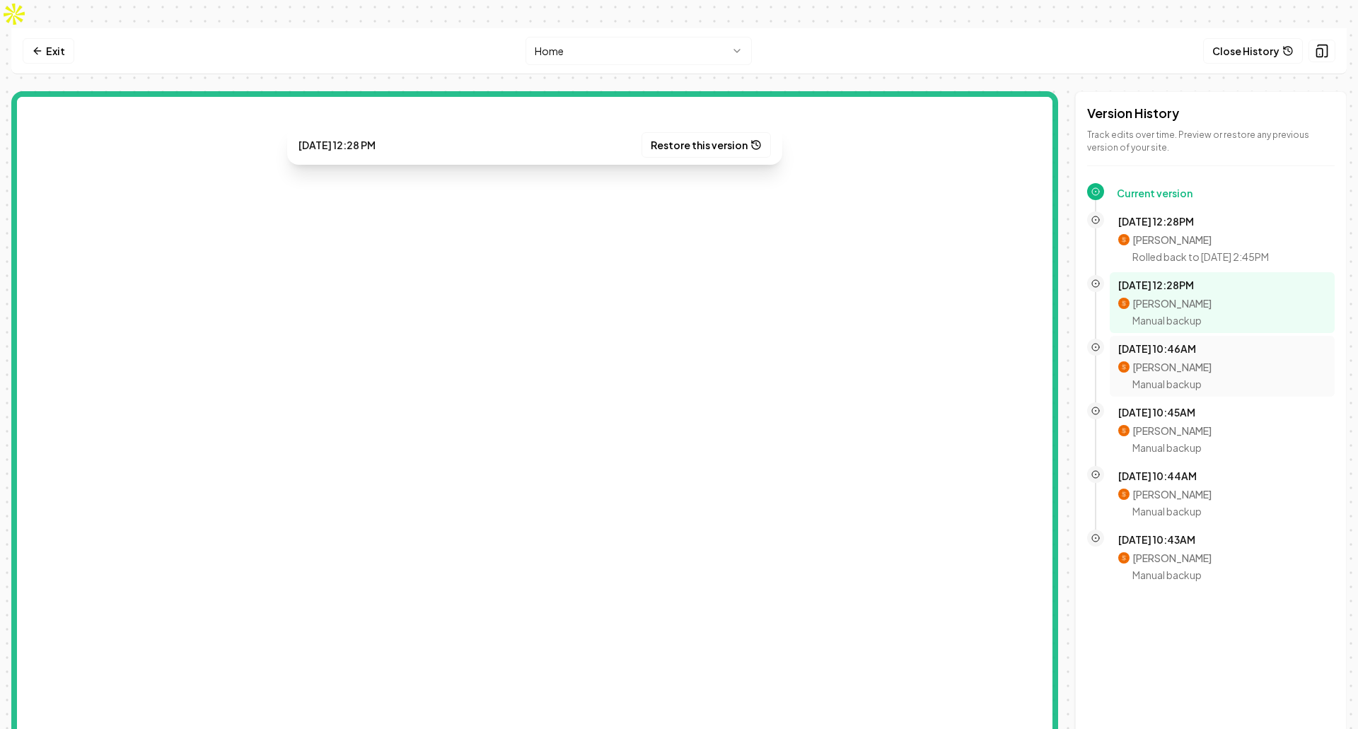
click at [1183, 377] on p "Manual backup" at bounding box center [1172, 384] width 79 height 14
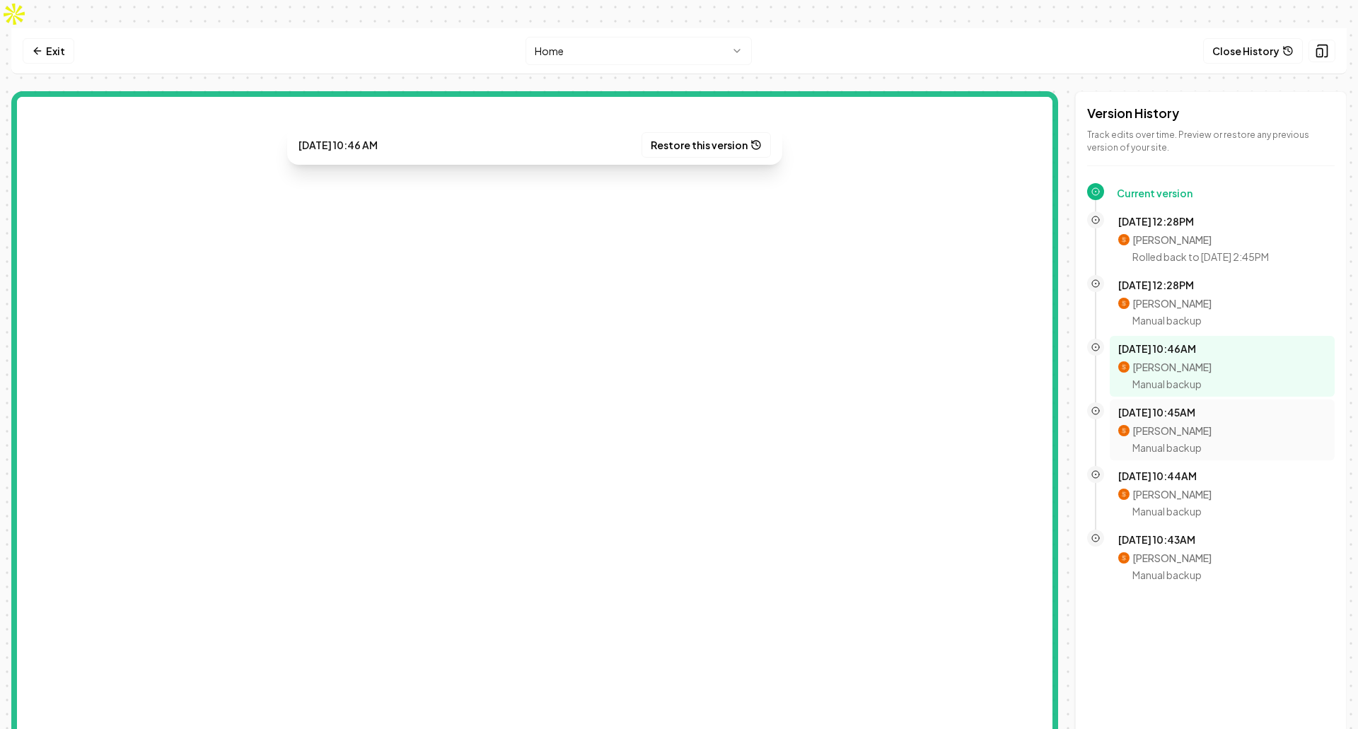
click at [1181, 424] on p "Sagar Soni" at bounding box center [1172, 431] width 79 height 14
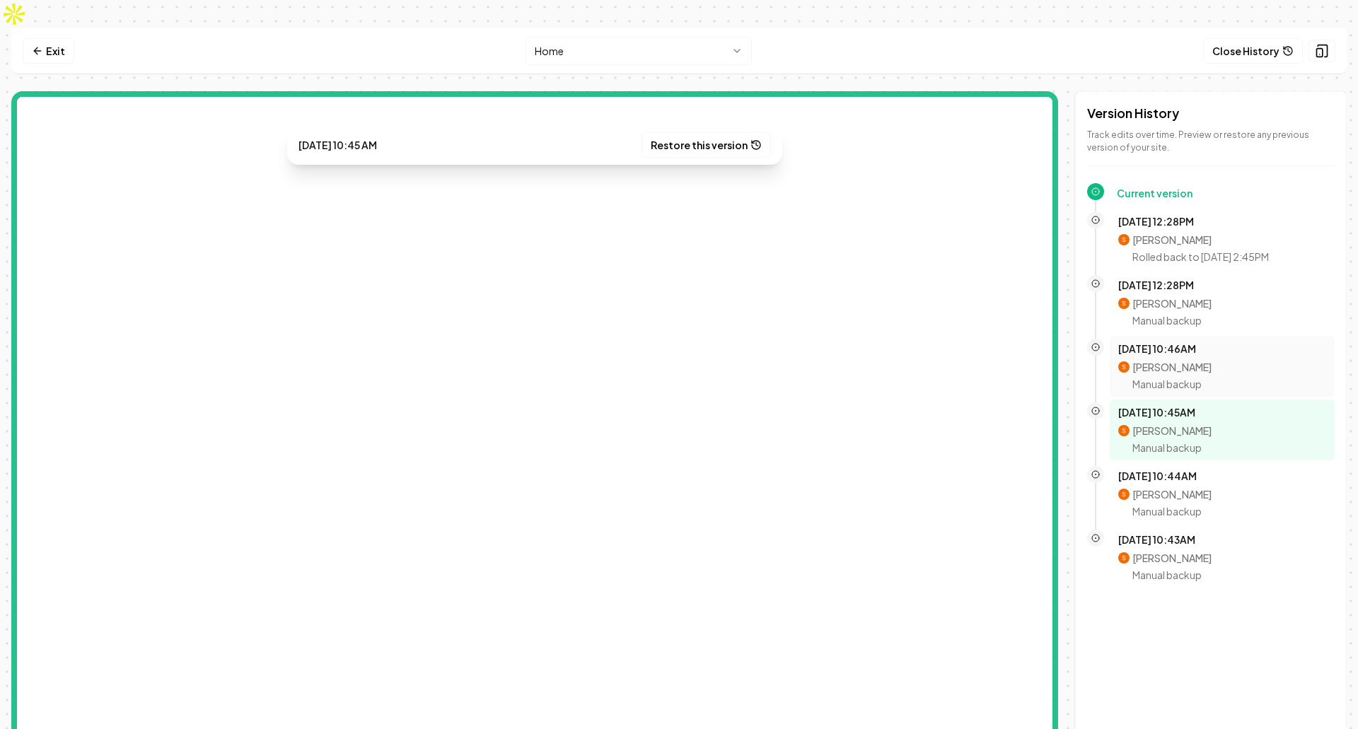
click at [1215, 361] on div "Sagar Soni Manual backup" at bounding box center [1222, 376] width 208 height 30
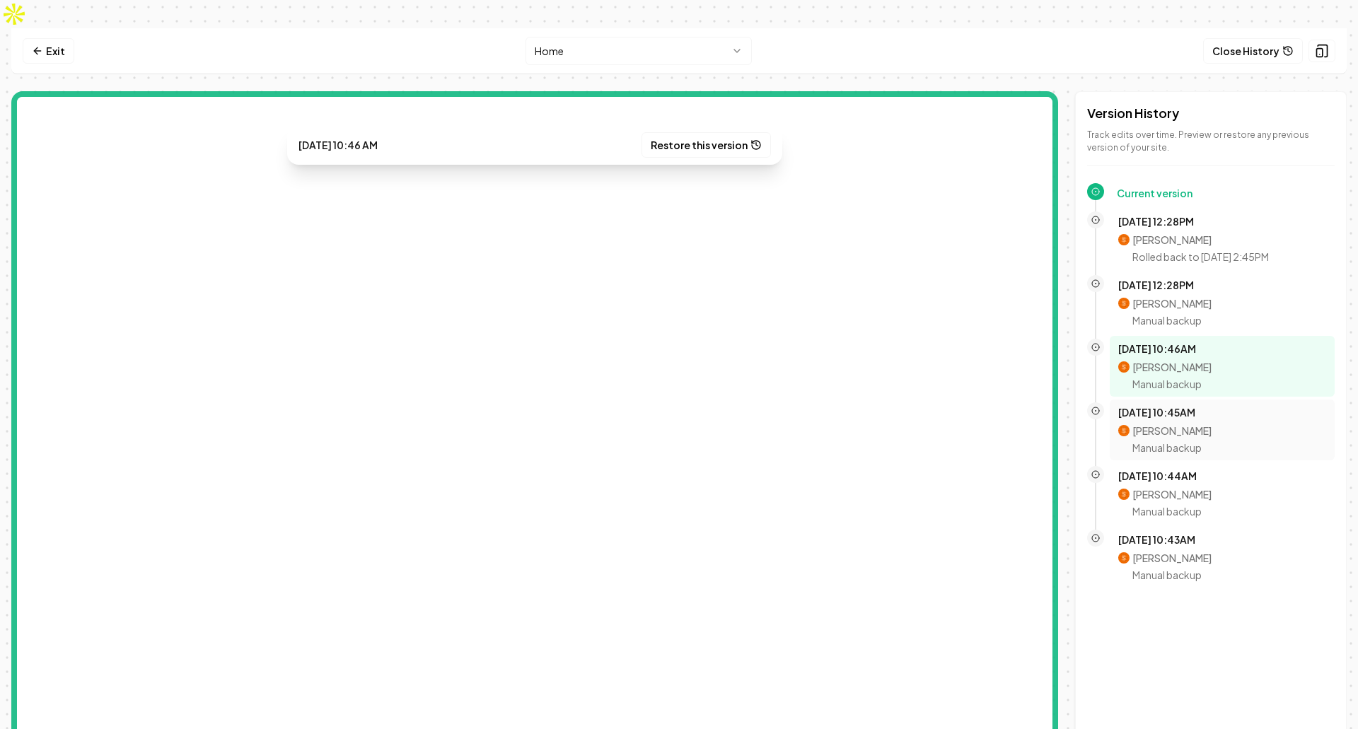
click at [1153, 441] on p "Manual backup" at bounding box center [1172, 448] width 79 height 14
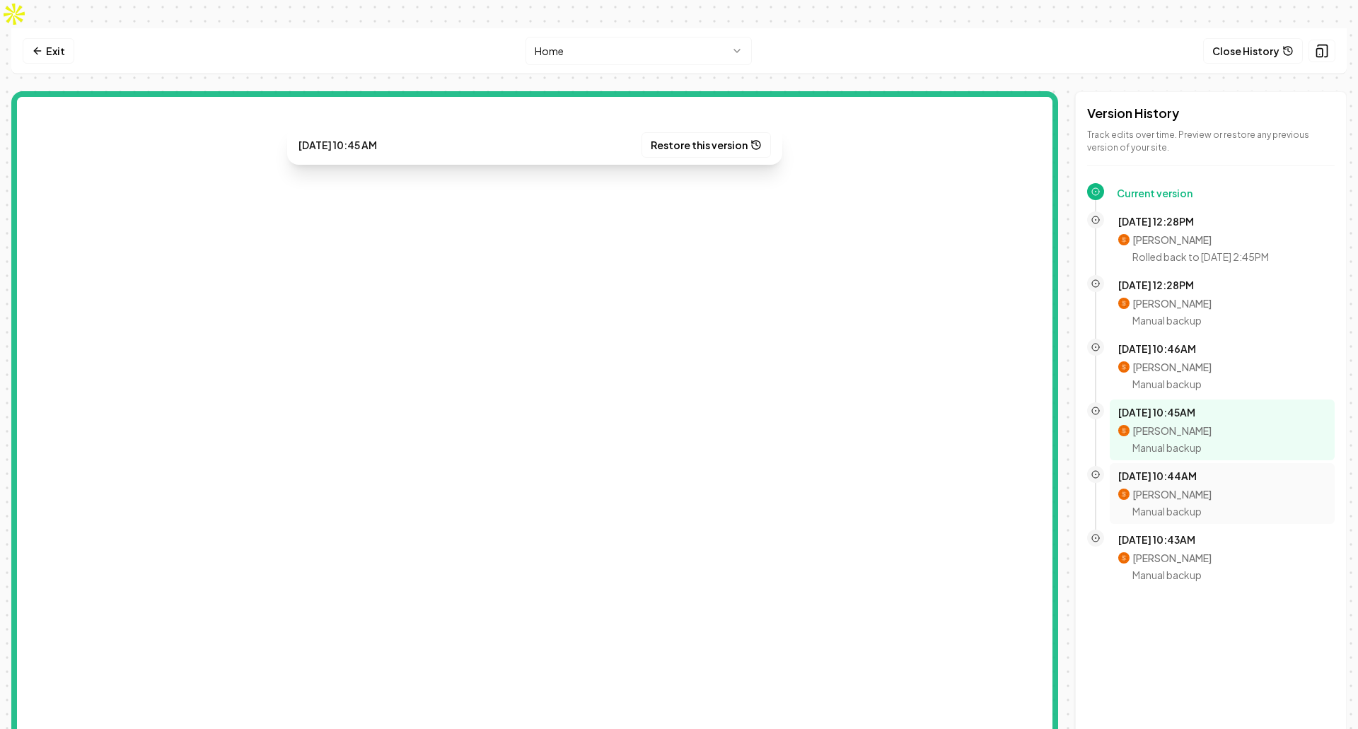
click at [1193, 504] on p "Manual backup" at bounding box center [1172, 511] width 79 height 14
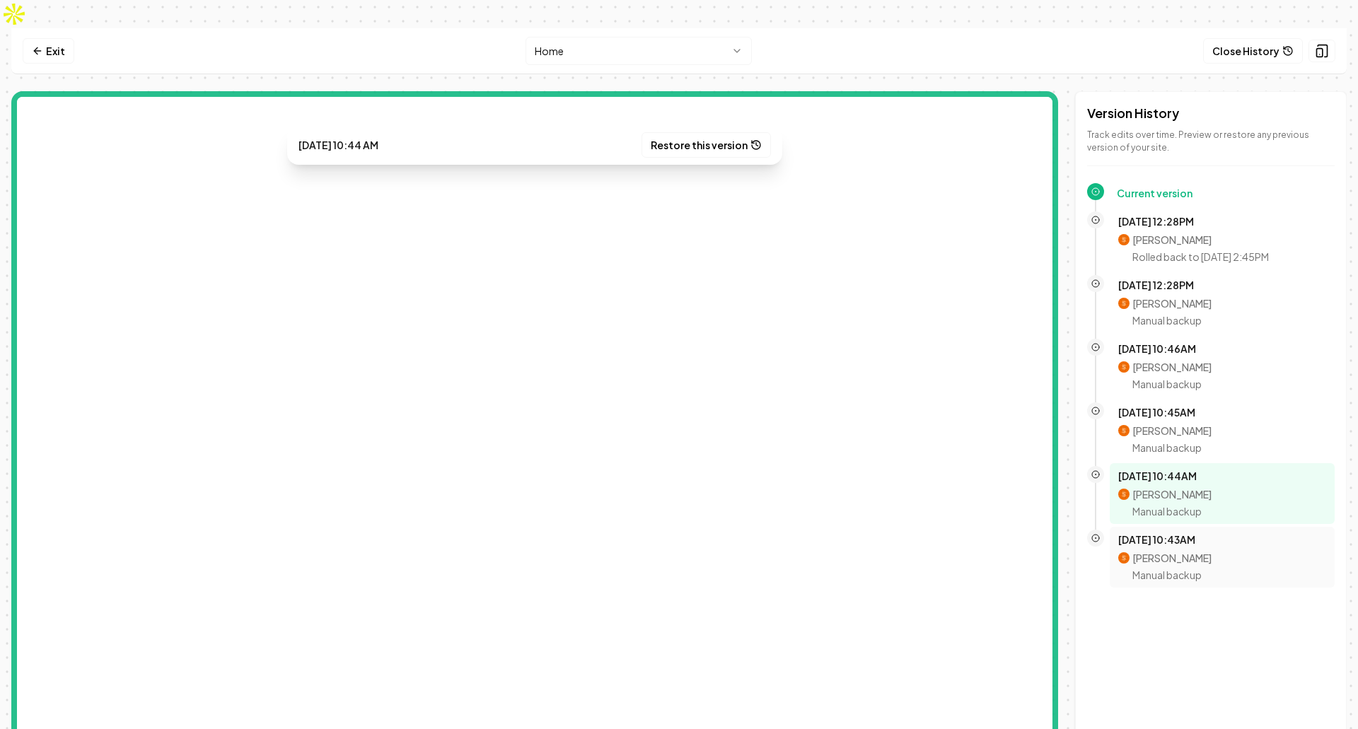
click at [1182, 551] on p "Sagar Soni" at bounding box center [1172, 558] width 79 height 14
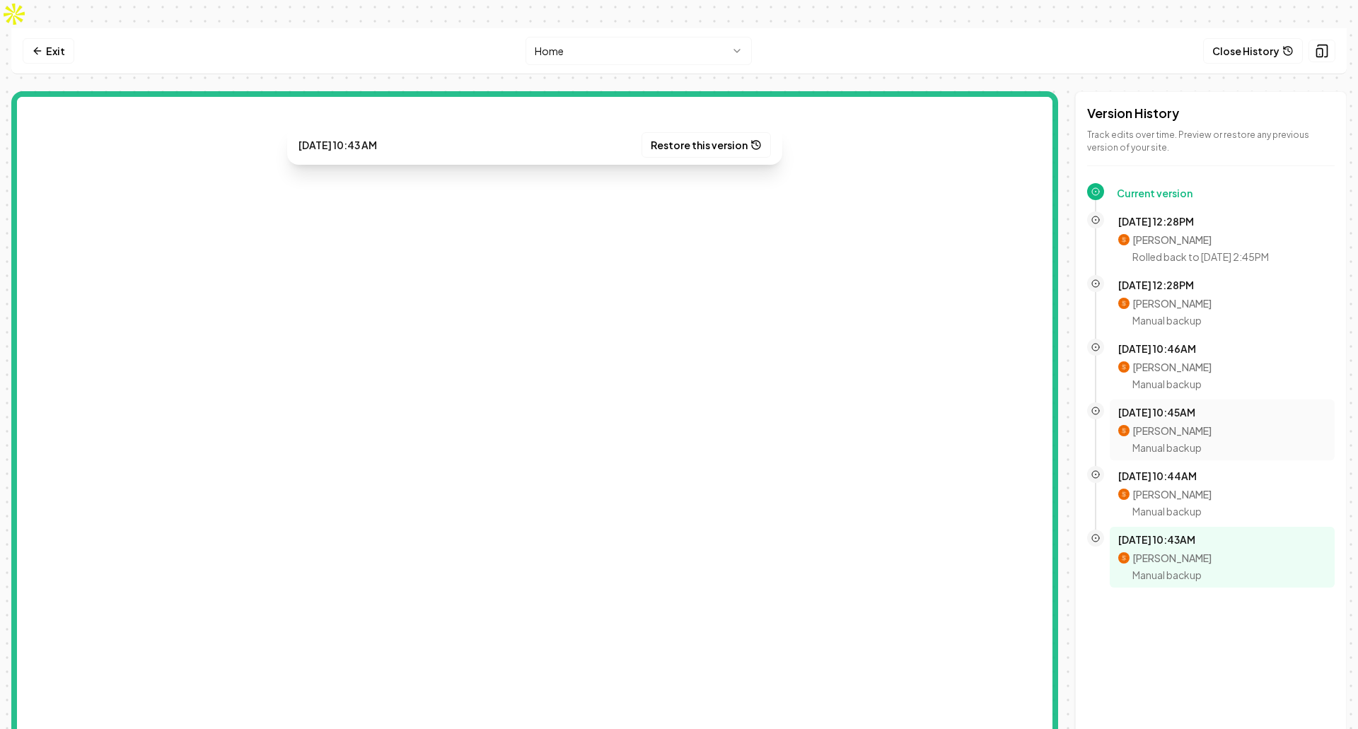
click at [1236, 428] on div "Oct 8, 10:45AM Sagar Soni Manual backup" at bounding box center [1222, 430] width 225 height 61
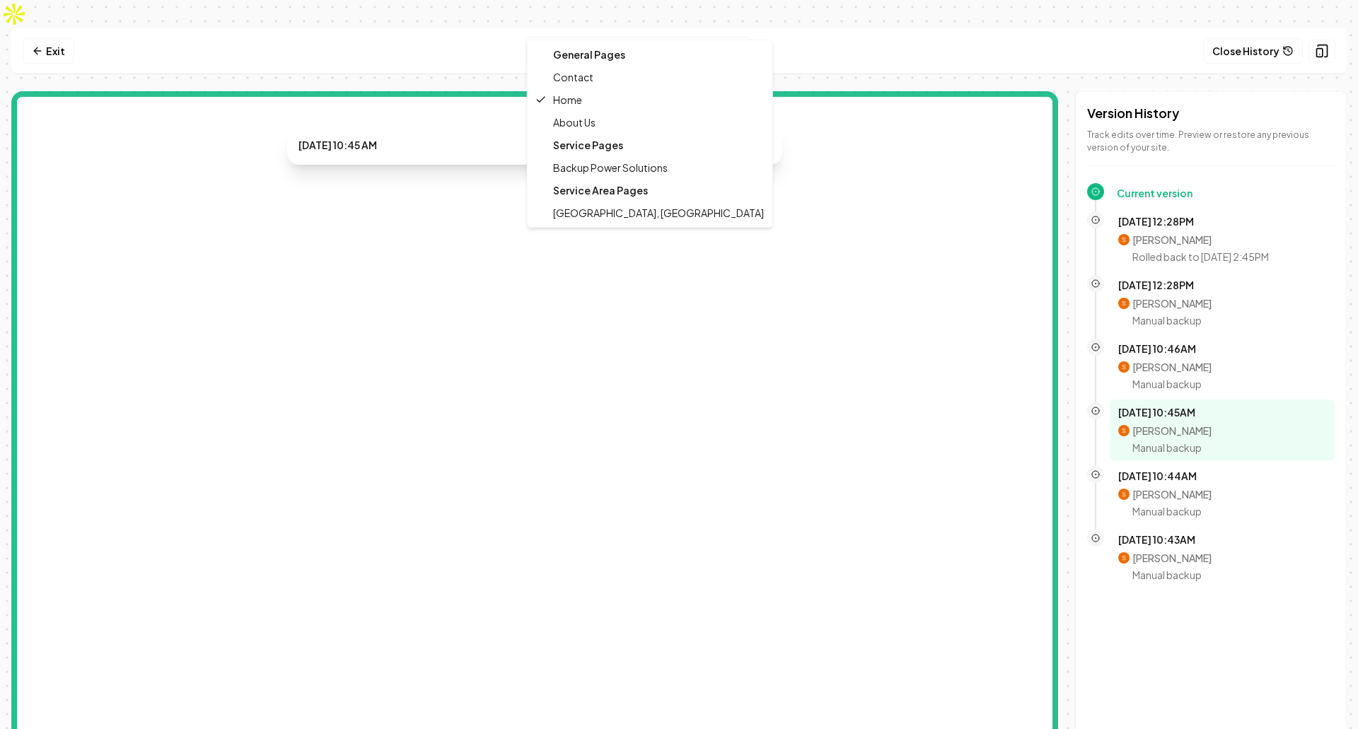
click at [612, 33] on html "Computer Required This feature is only available on a computer. Please switch t…" at bounding box center [679, 364] width 1358 height 729
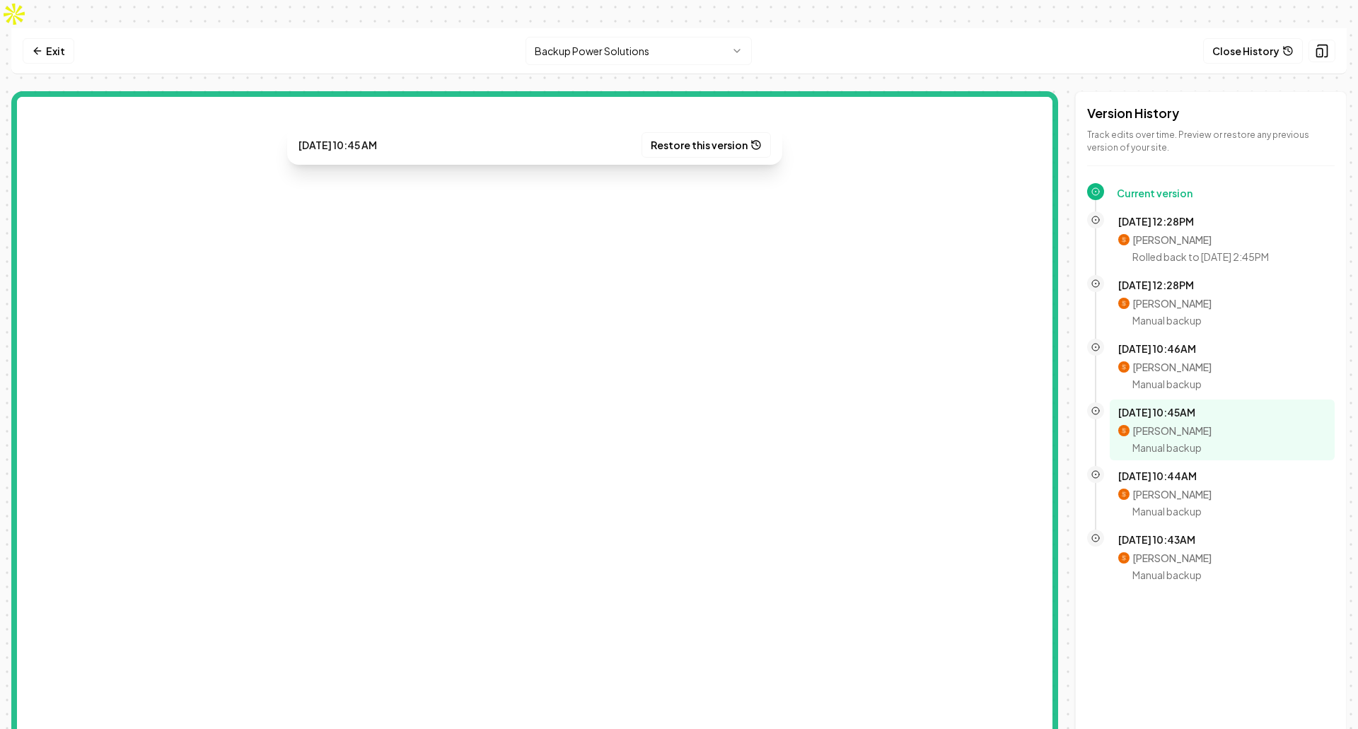
click at [625, 15] on html "Computer Required This feature is only available on a computer. Please switch t…" at bounding box center [679, 364] width 1358 height 729
click at [1188, 233] on p "Sagar Soni" at bounding box center [1201, 240] width 137 height 14
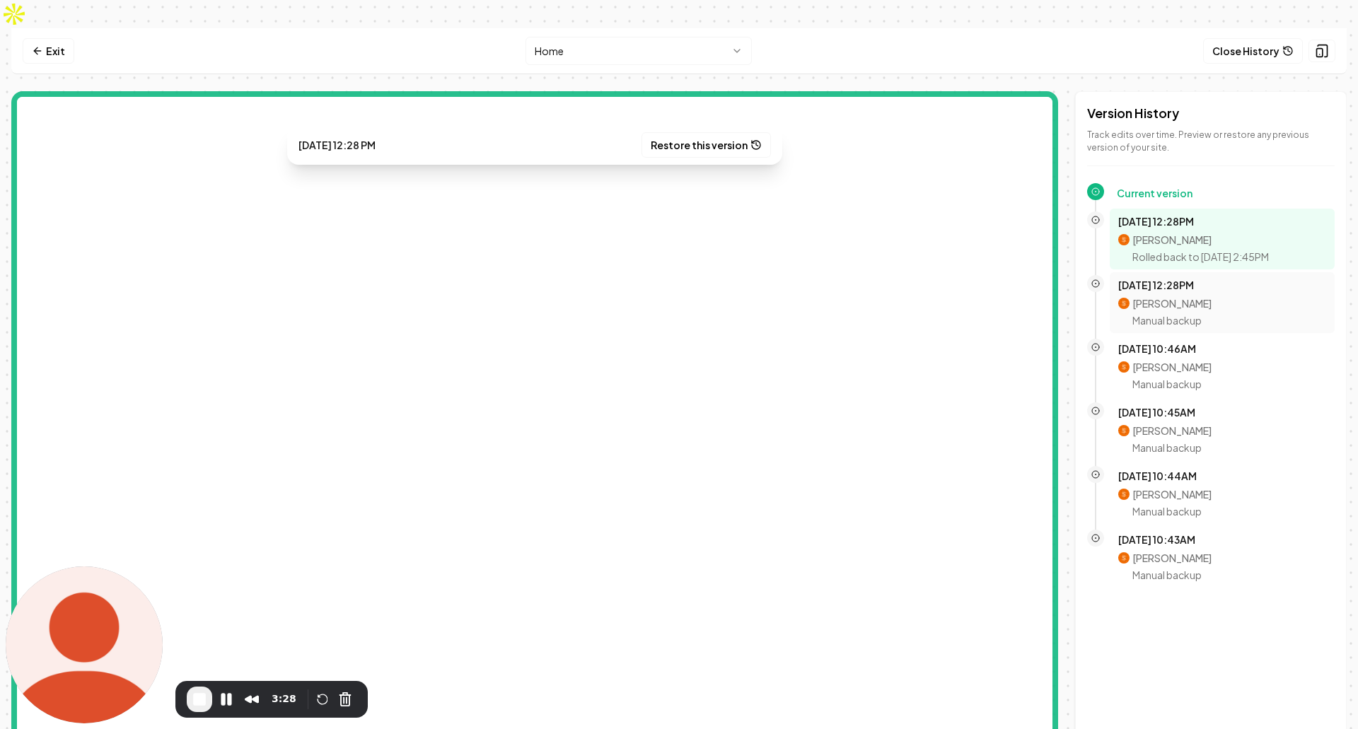
click at [1160, 313] on p "Manual backup" at bounding box center [1172, 320] width 79 height 14
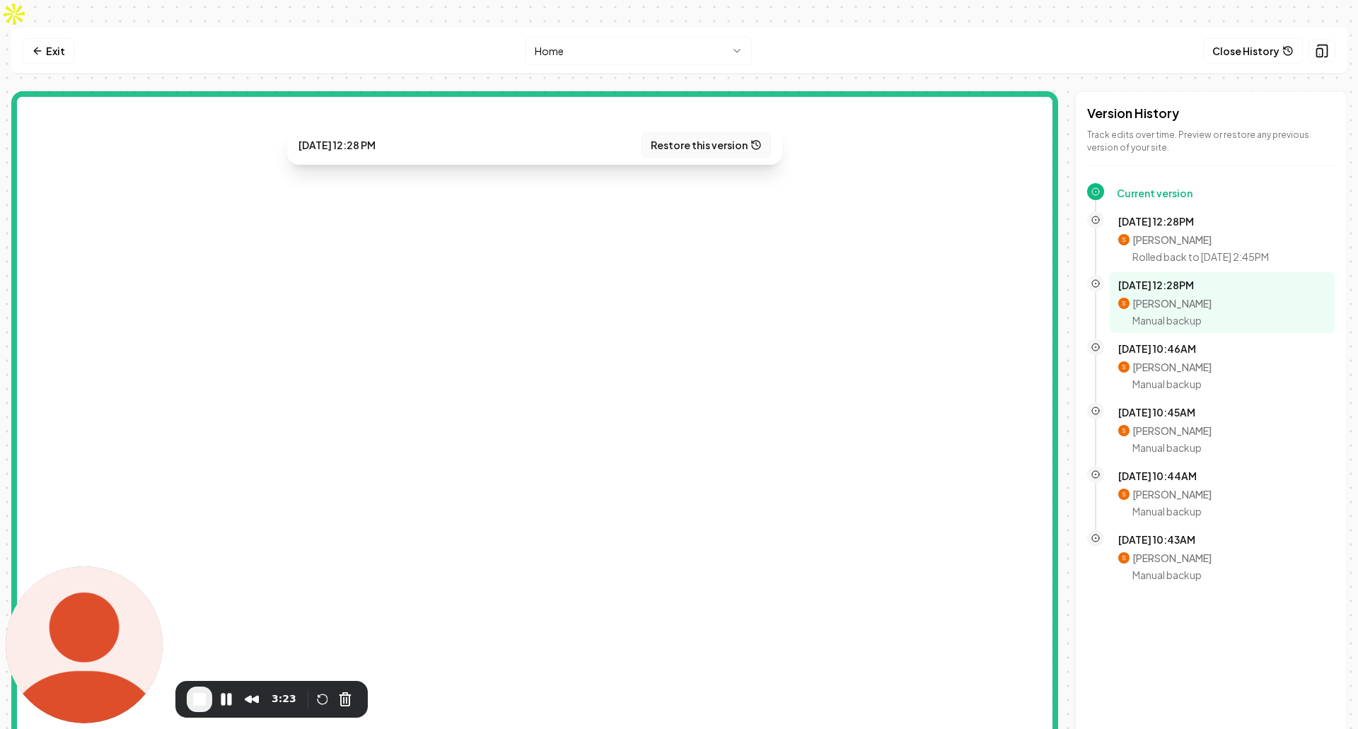
click at [706, 132] on button "Restore this version" at bounding box center [706, 144] width 129 height 25
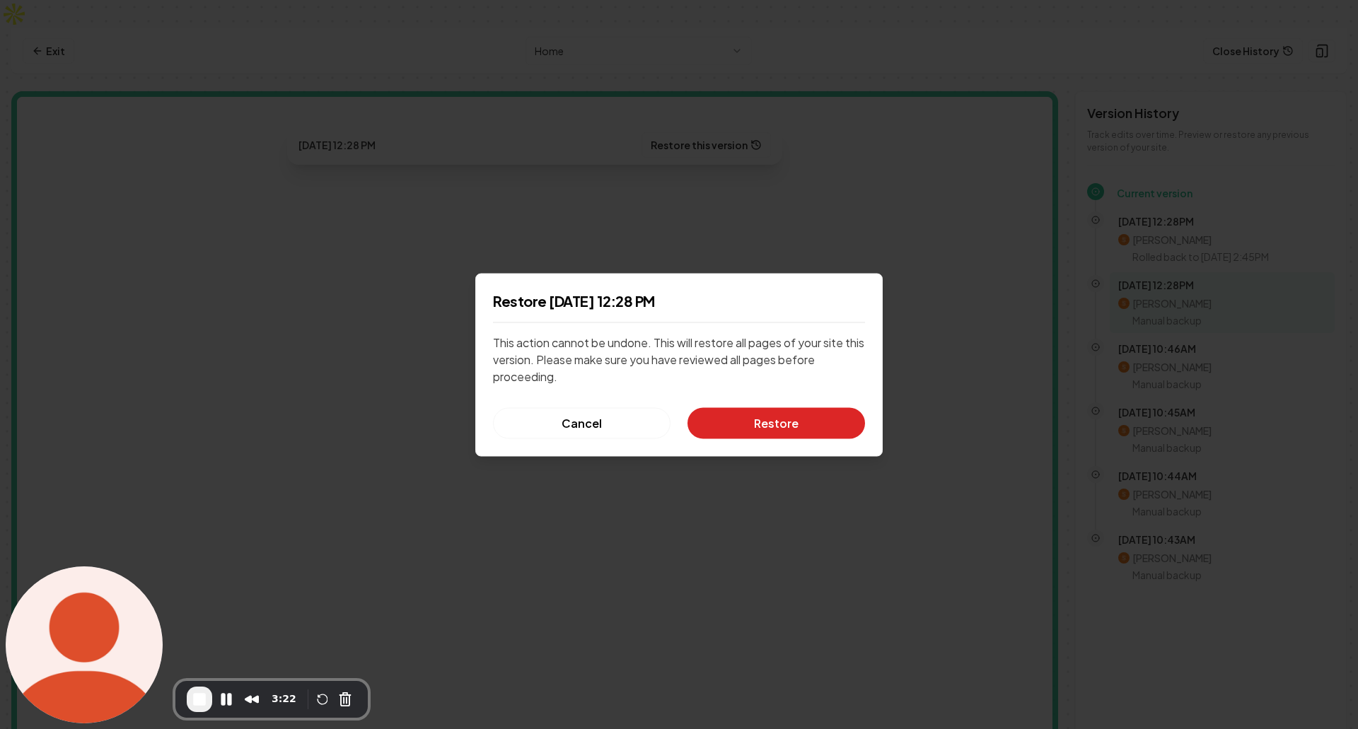
click at [777, 422] on button "Restore" at bounding box center [777, 422] width 178 height 31
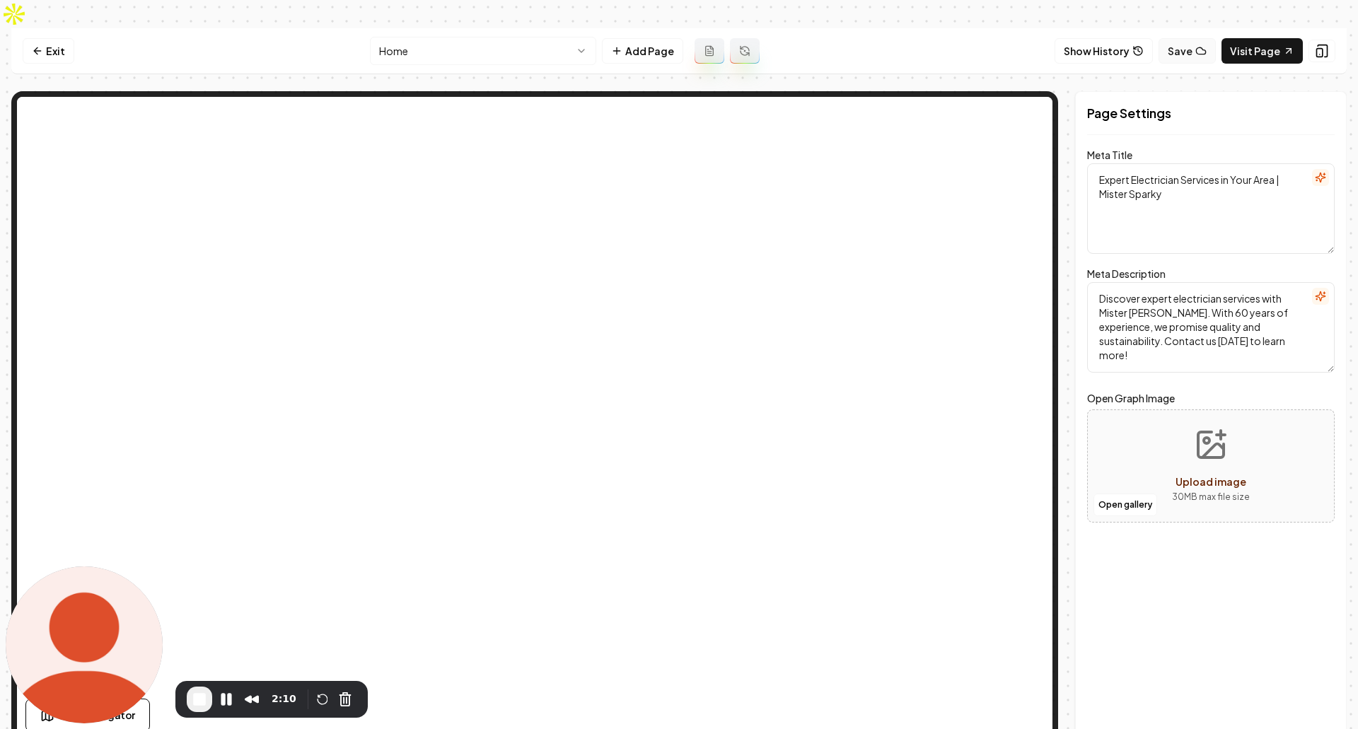
click at [1203, 45] on icon at bounding box center [1201, 50] width 11 height 11
click at [1205, 182] on textarea "Expert Electrician Services in Your Area | Mister Sparky" at bounding box center [1211, 208] width 248 height 91
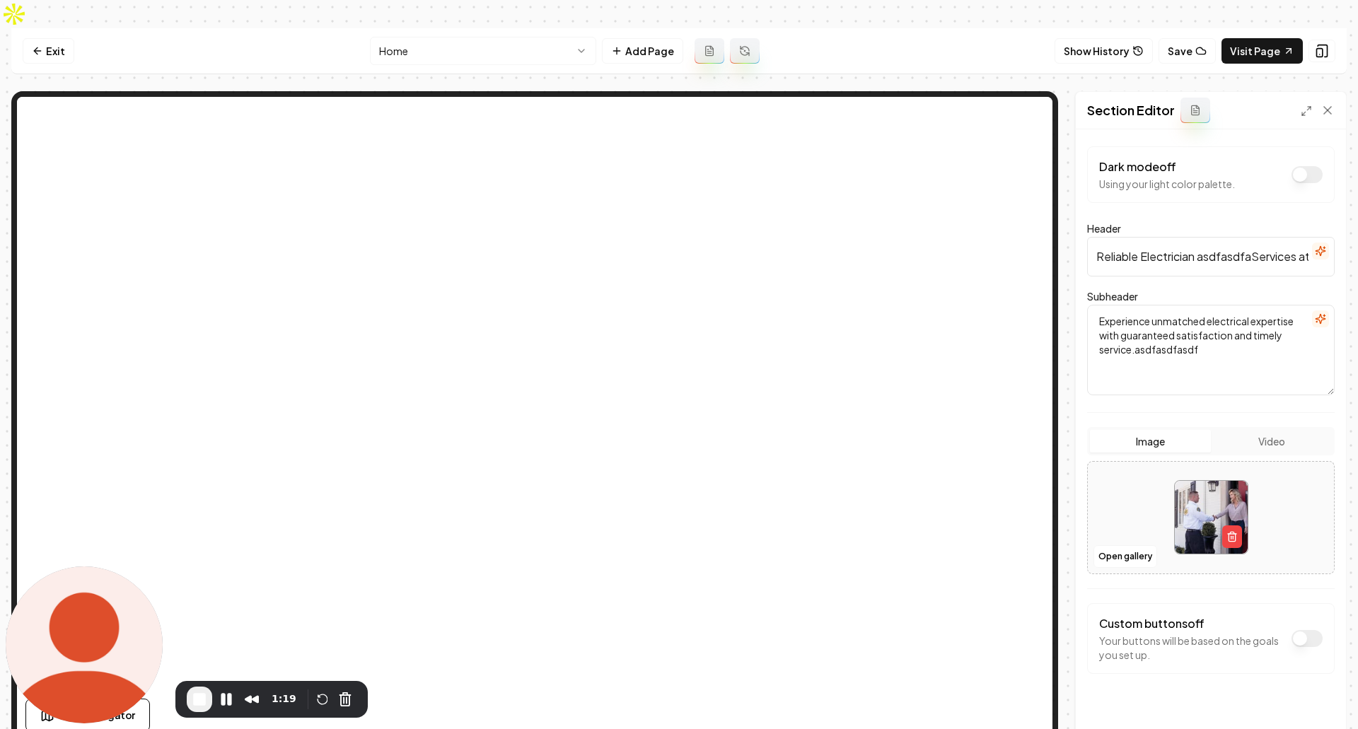
click at [1233, 323] on textarea "Experience unmatched electrical expertise with guaranteed satisfaction and time…" at bounding box center [1211, 350] width 248 height 91
type textarea "Experience unmatched electrical expertise with guaranteed satisfaction and time…"
click at [990, 28] on nav "Exit Home Add Page Show History Save Visit Page" at bounding box center [679, 51] width 1336 height 46
click at [1142, 38] on button "Show History" at bounding box center [1104, 50] width 98 height 25
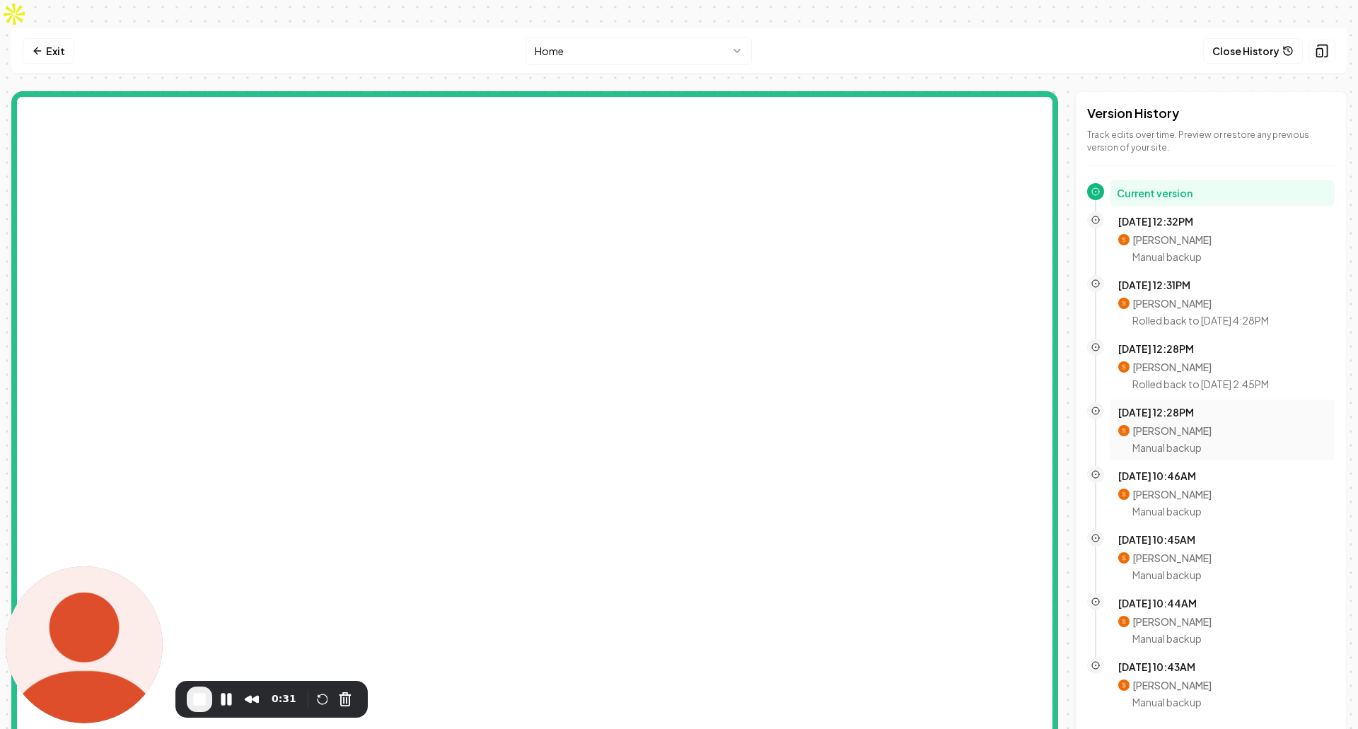
click at [1165, 429] on div "Oct 8, 12:28PM Sagar Soni Manual backup" at bounding box center [1222, 430] width 225 height 61
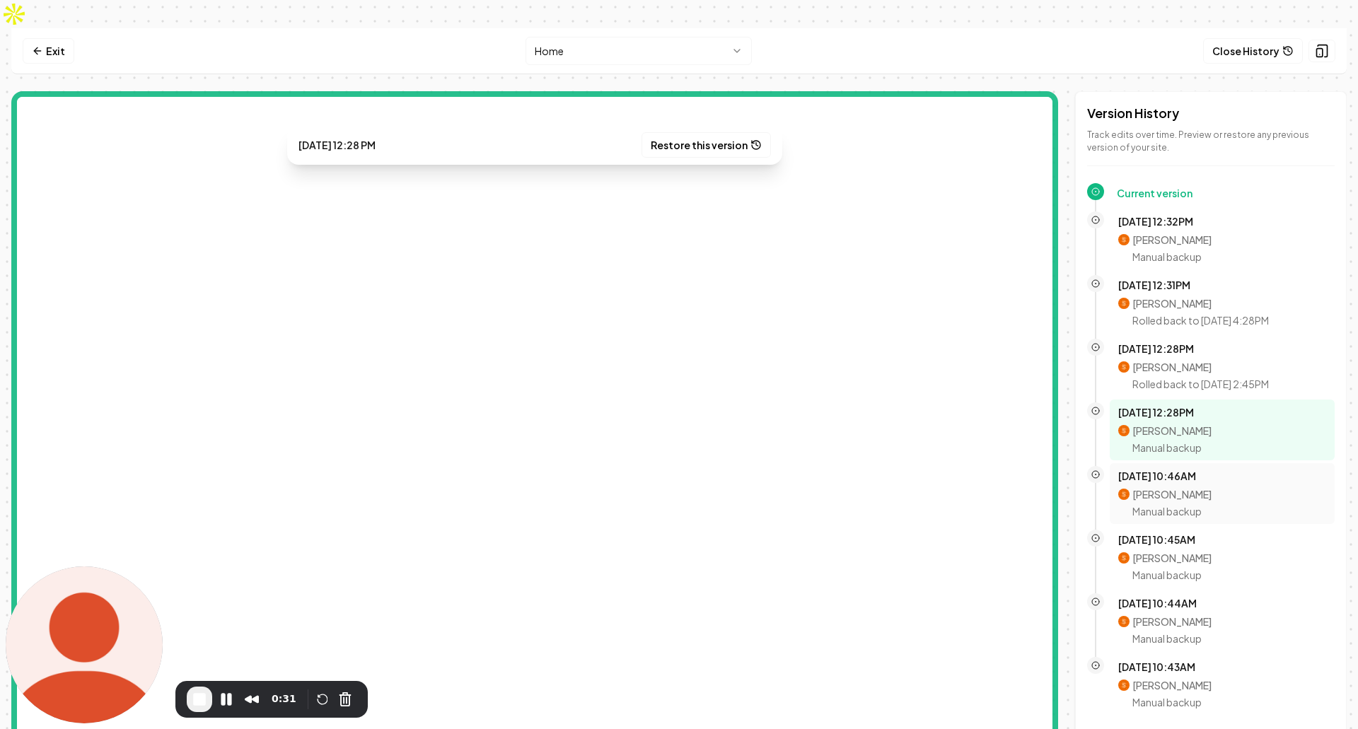
click at [1177, 504] on p "Manual backup" at bounding box center [1172, 511] width 79 height 14
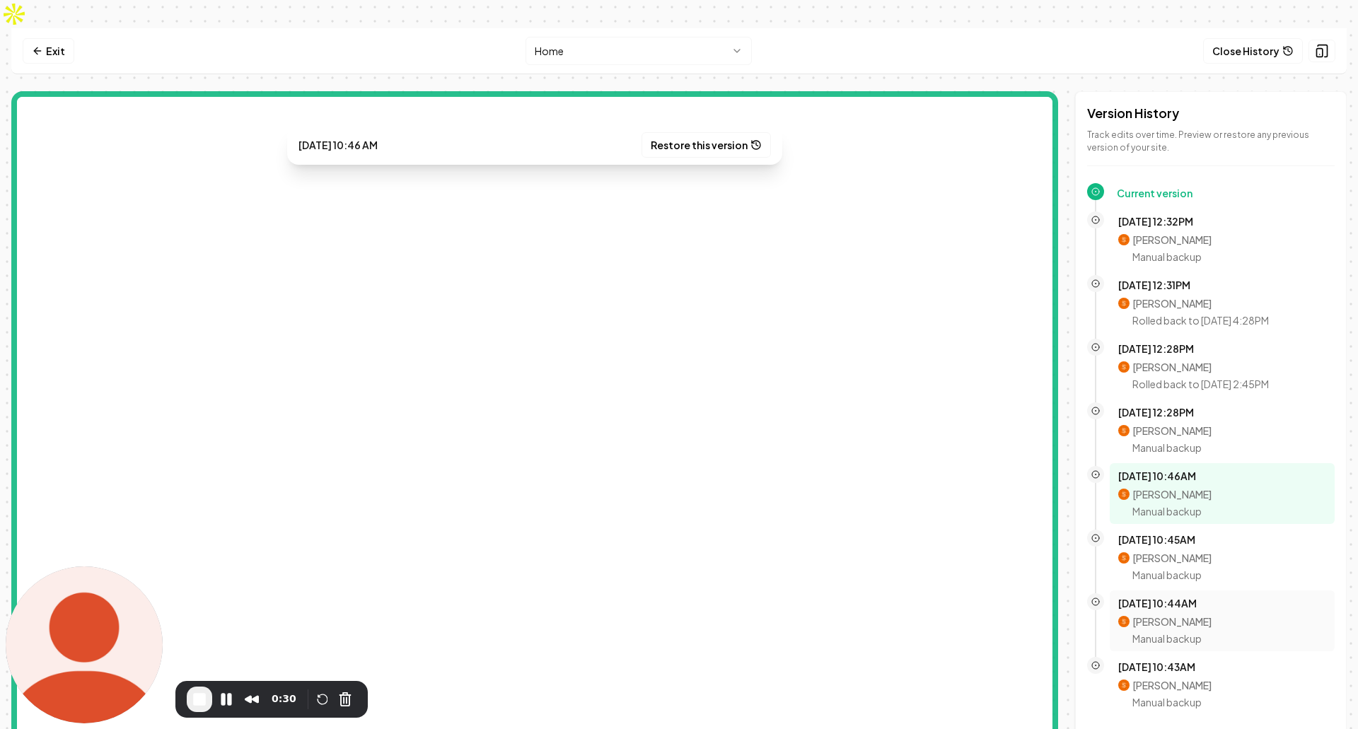
click at [1171, 591] on div "Oct 8, 10:44AM Sagar Soni Manual backup" at bounding box center [1222, 621] width 225 height 61
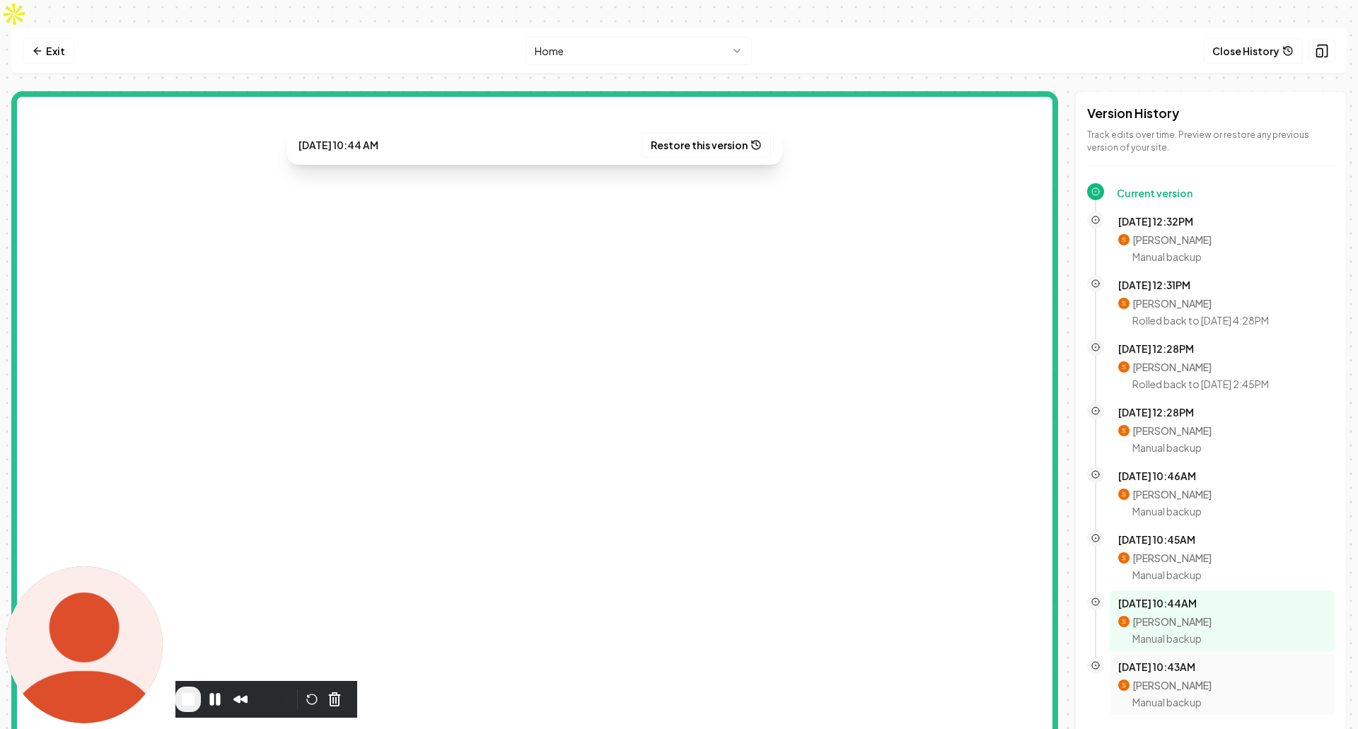
click at [1172, 660] on div "Oct 8, 10:43AM Sagar Soni Manual backup" at bounding box center [1222, 685] width 208 height 50
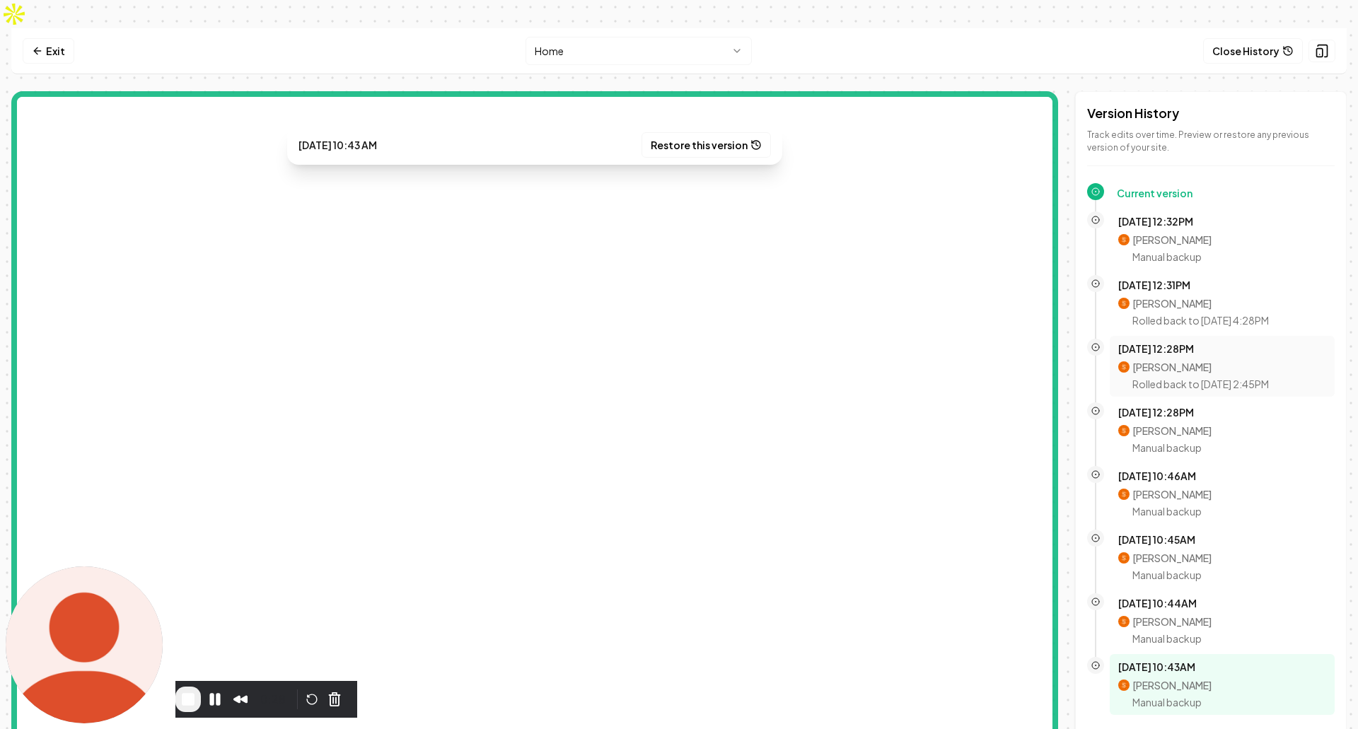
click at [1195, 366] on div "Oct 8, 12:28PM Sagar Soni Rolled back to Oct 8, 2:45PM" at bounding box center [1222, 366] width 225 height 61
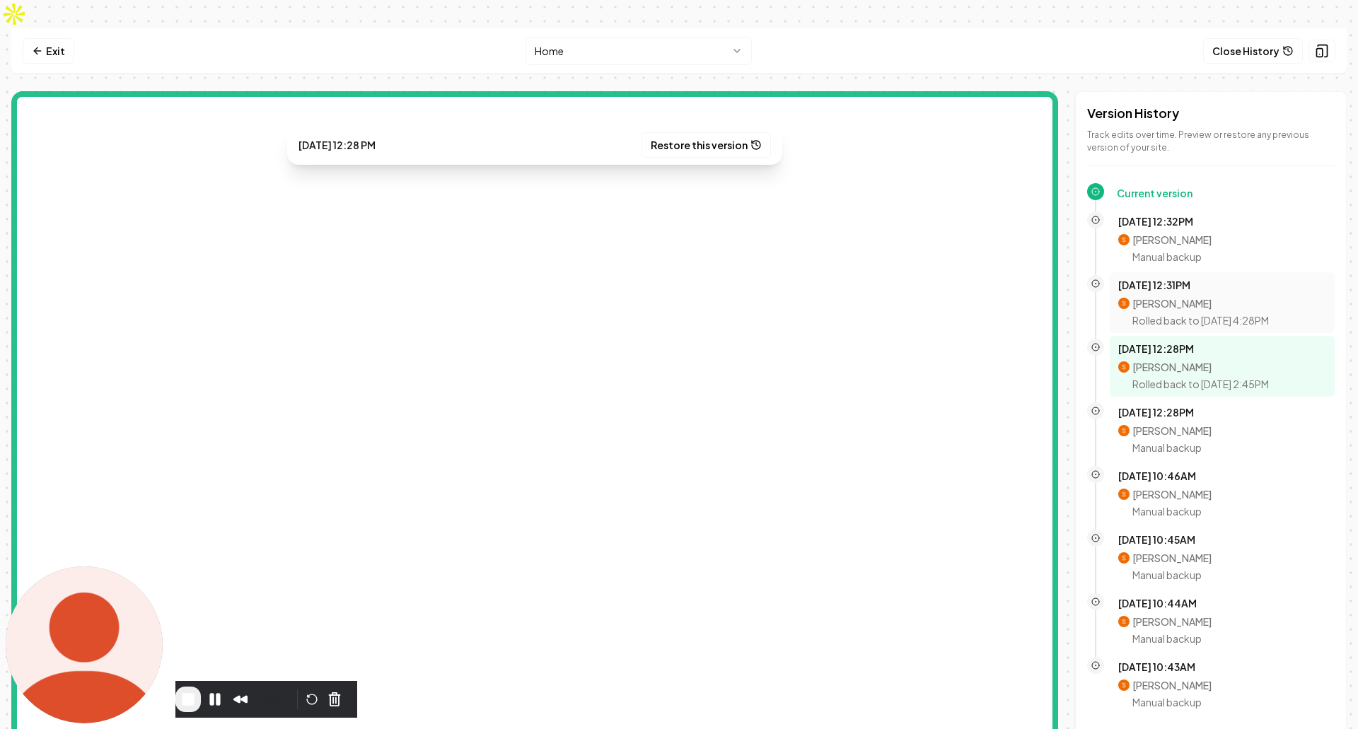
click at [1218, 272] on div "Oct 8, 12:31PM Sagar Soni Rolled back to Oct 8, 4:28PM" at bounding box center [1222, 302] width 225 height 61
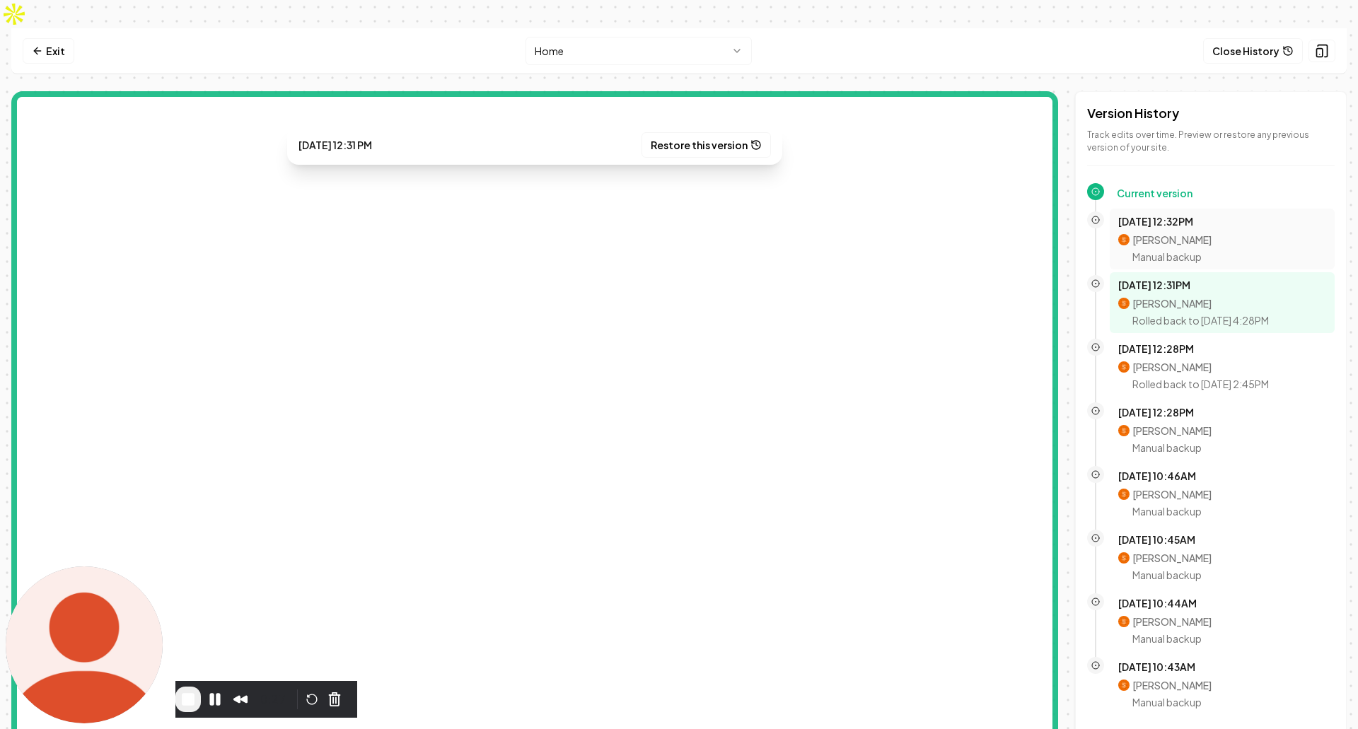
click at [1212, 214] on p "Oct 8, 12:32PM" at bounding box center [1222, 221] width 208 height 14
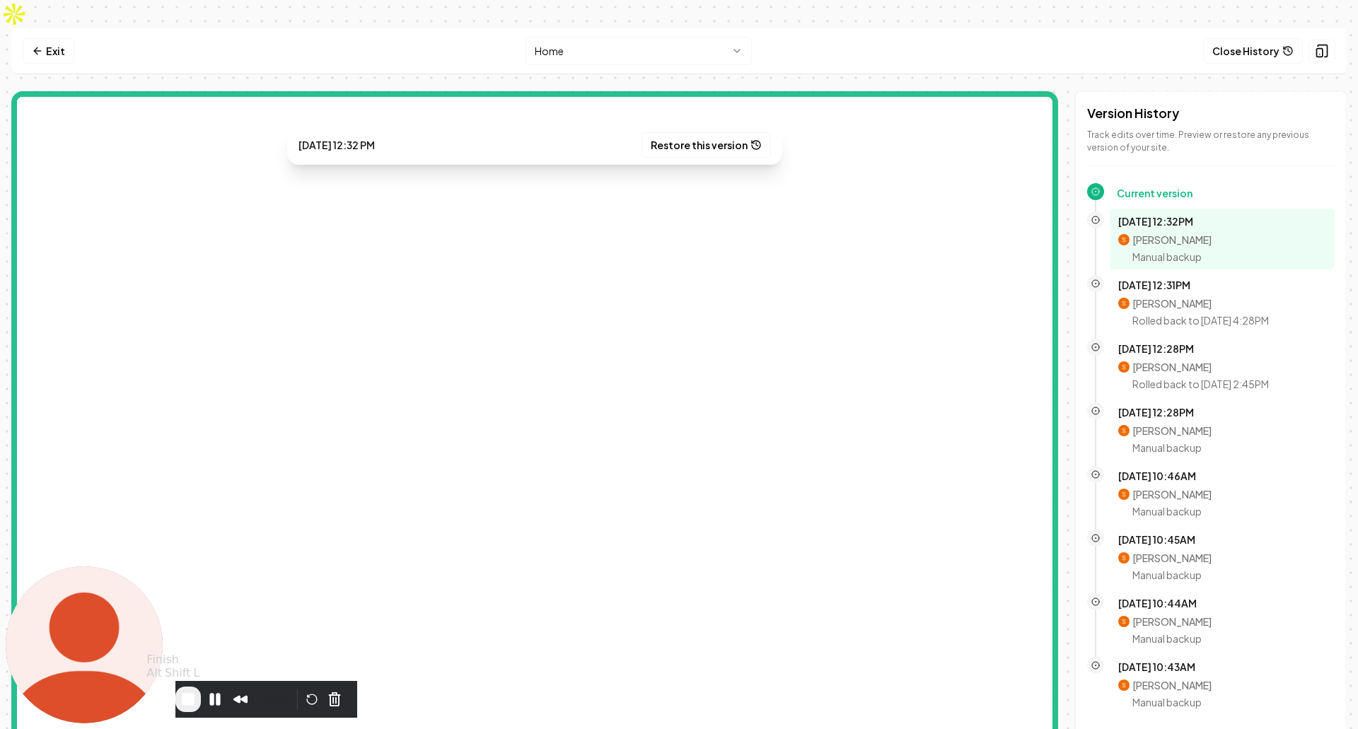
click at [197, 700] on span "End Recording" at bounding box center [188, 699] width 17 height 17
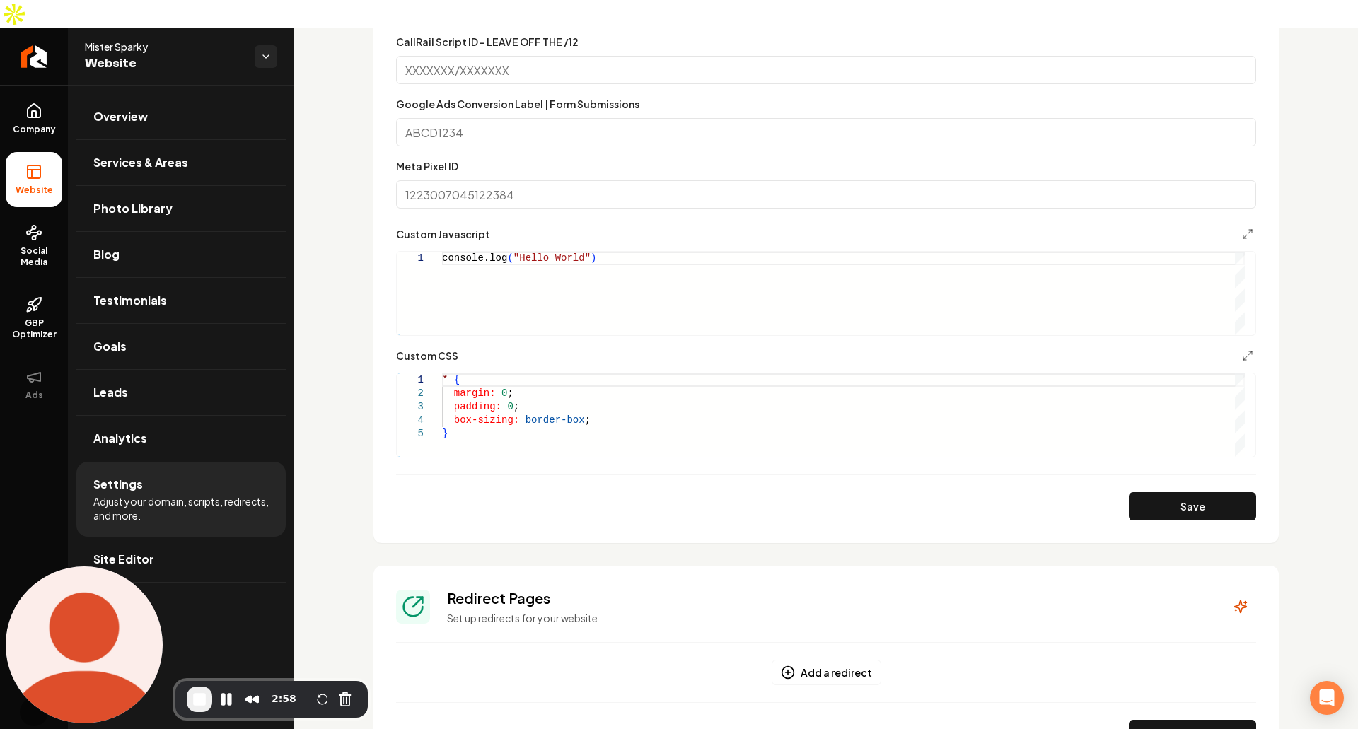
scroll to position [1116, 0]
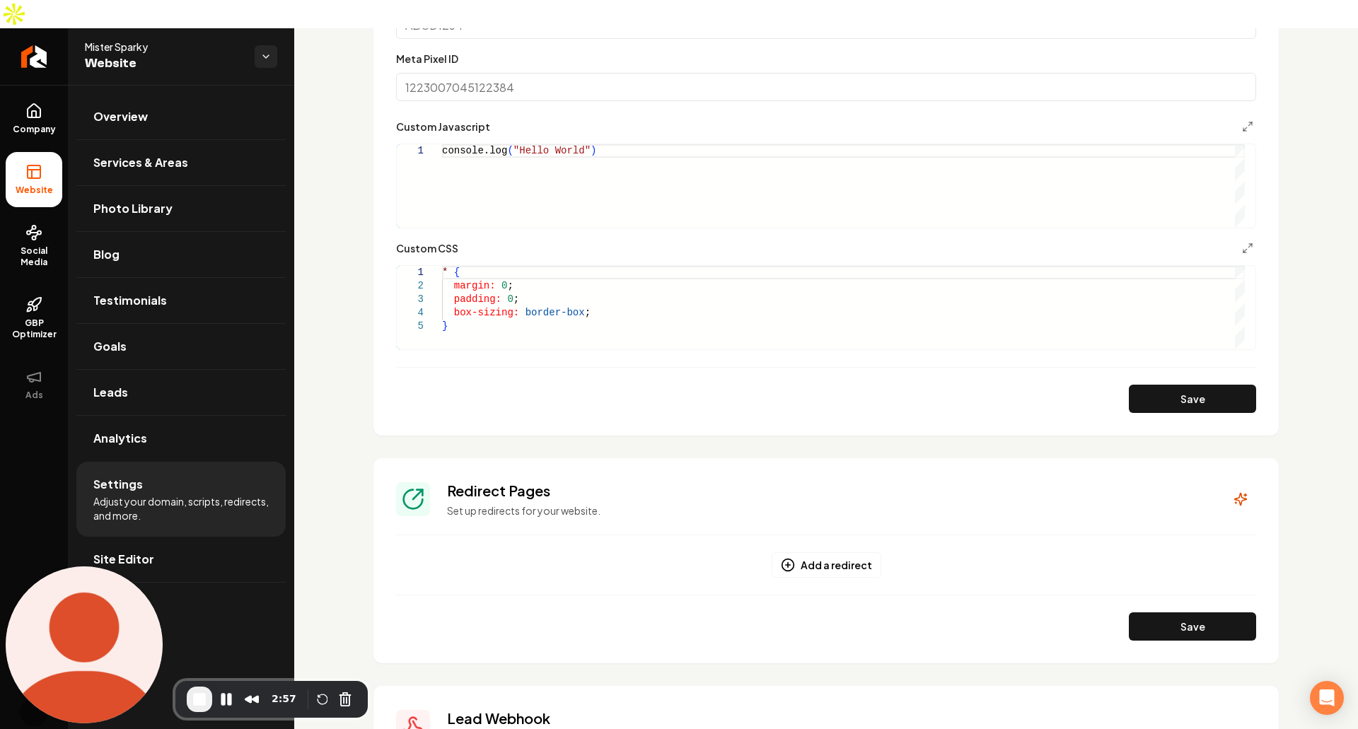
type textarea "**********"
click at [556, 161] on div "console.log ( "Hello World" )" at bounding box center [843, 185] width 803 height 83
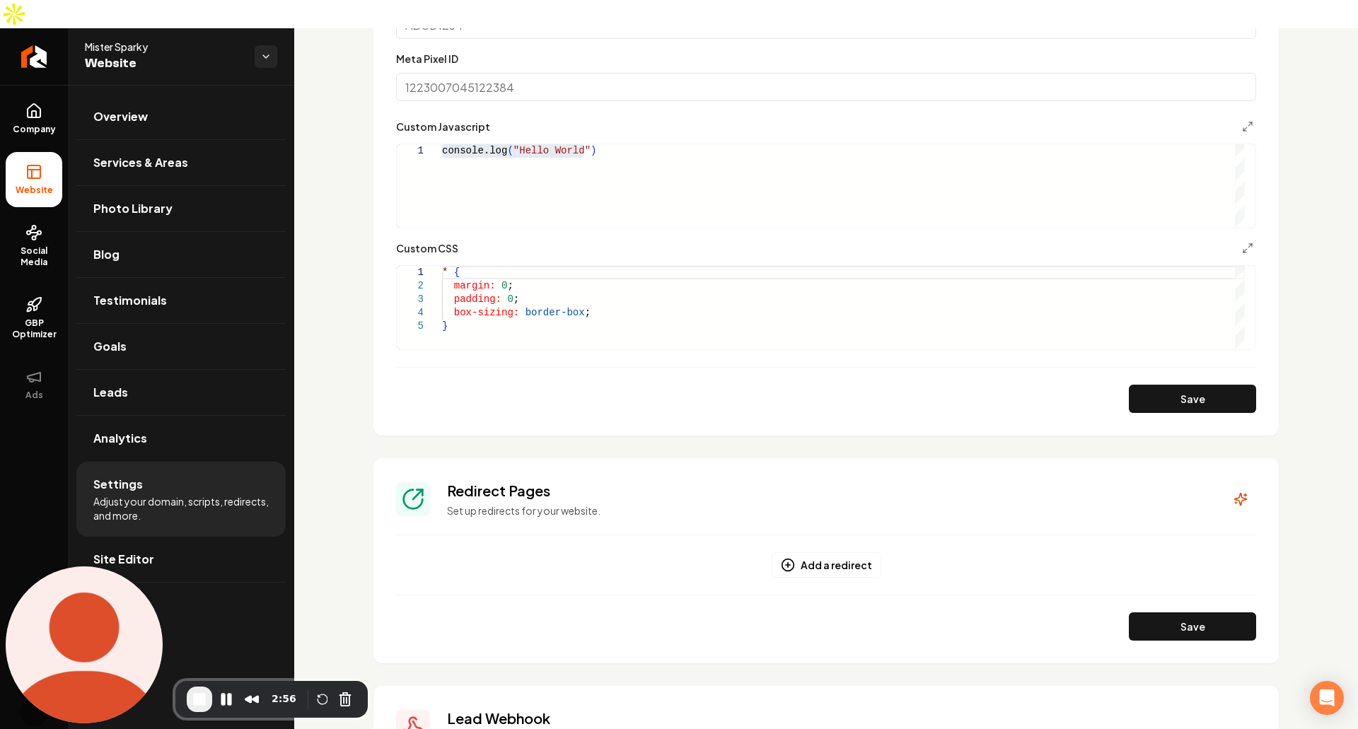
click at [540, 343] on form "**********" at bounding box center [826, 76] width 860 height 674
click at [525, 337] on form "**********" at bounding box center [826, 76] width 860 height 674
type textarea "**********"
drag, startPoint x: 513, startPoint y: 313, endPoint x: 374, endPoint y: 197, distance: 181.3
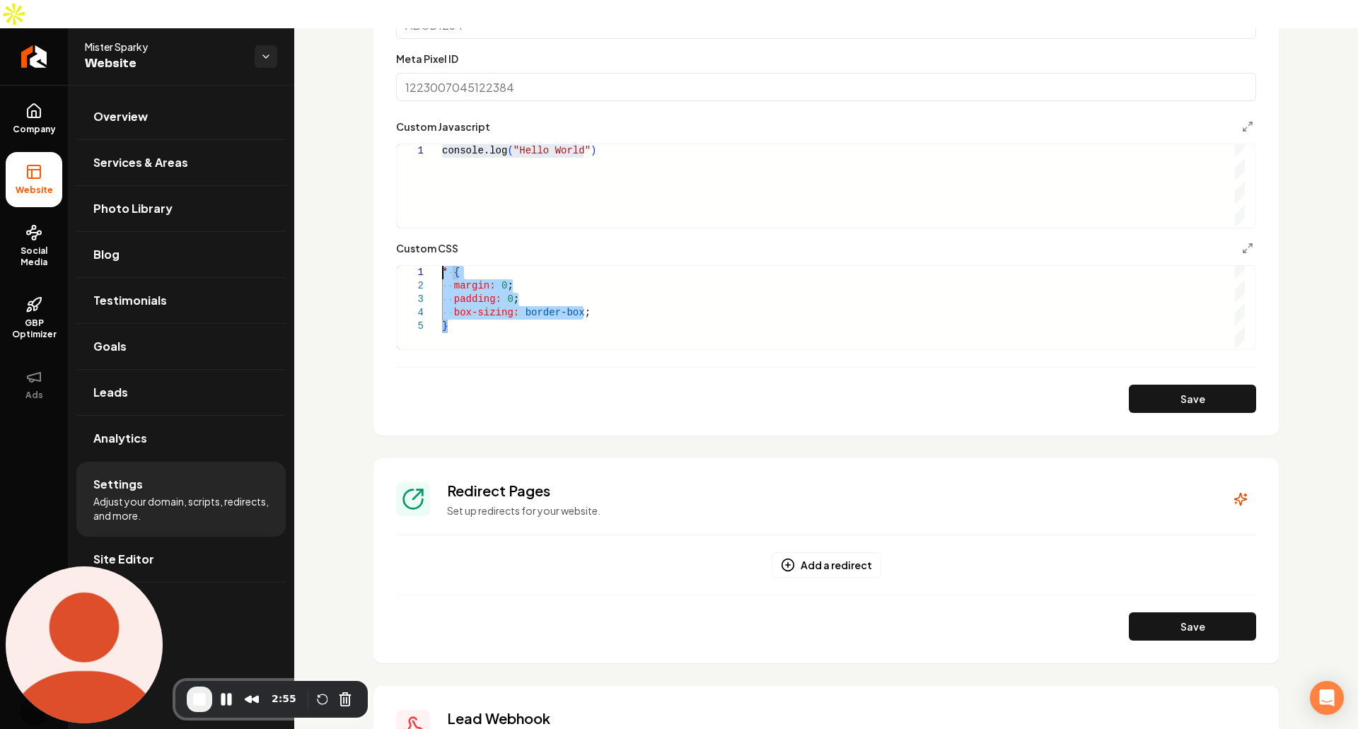
click at [442, 266] on div "* { margin: 0 ; padding: 0 ; box-sizing: border-box ; }" at bounding box center [843, 307] width 803 height 83
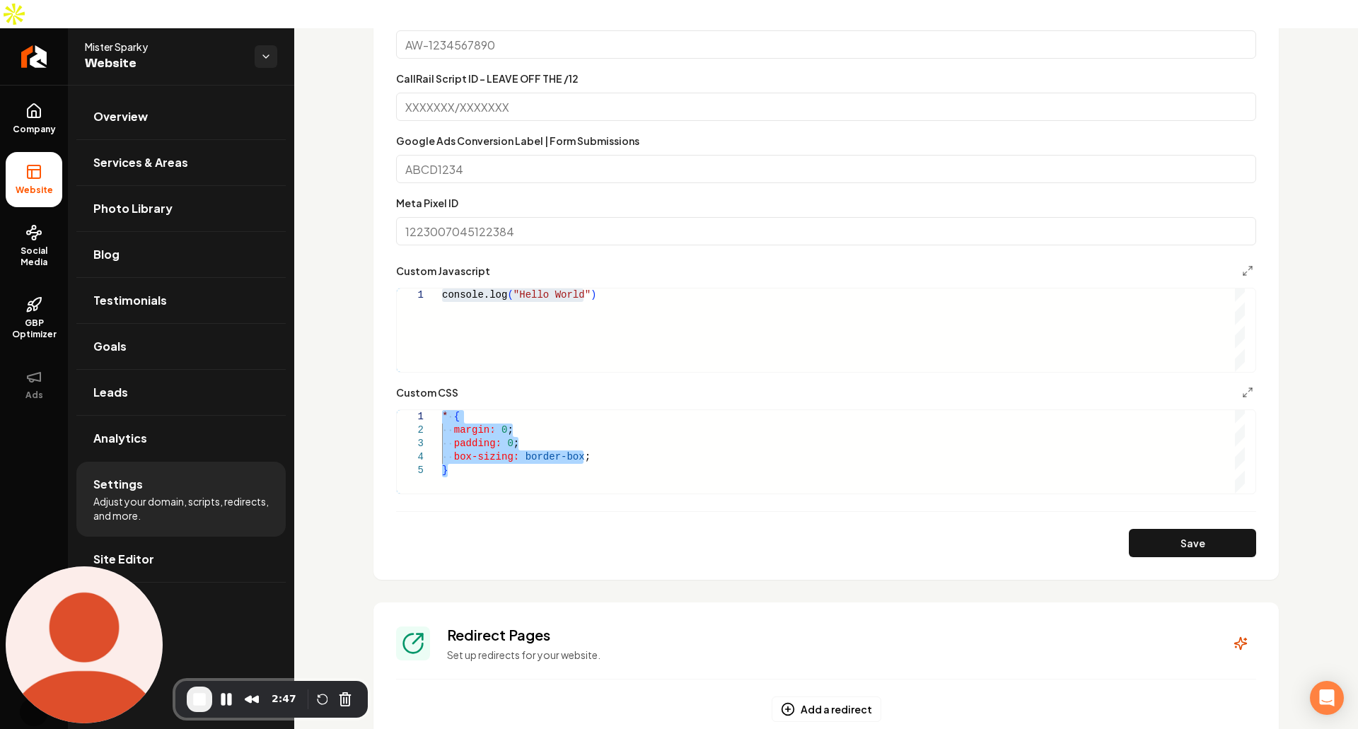
scroll to position [1212, 0]
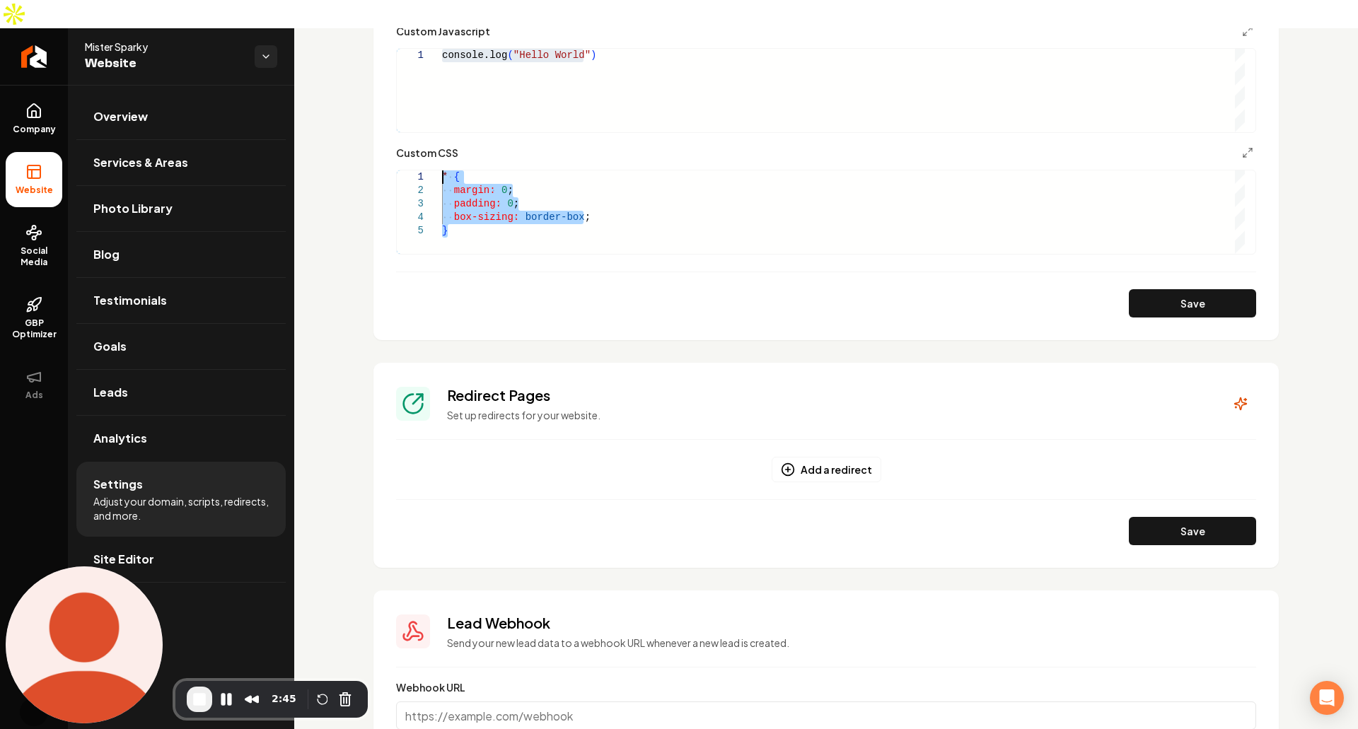
click at [511, 84] on div "console.log ( "Hello World" )" at bounding box center [843, 90] width 803 height 83
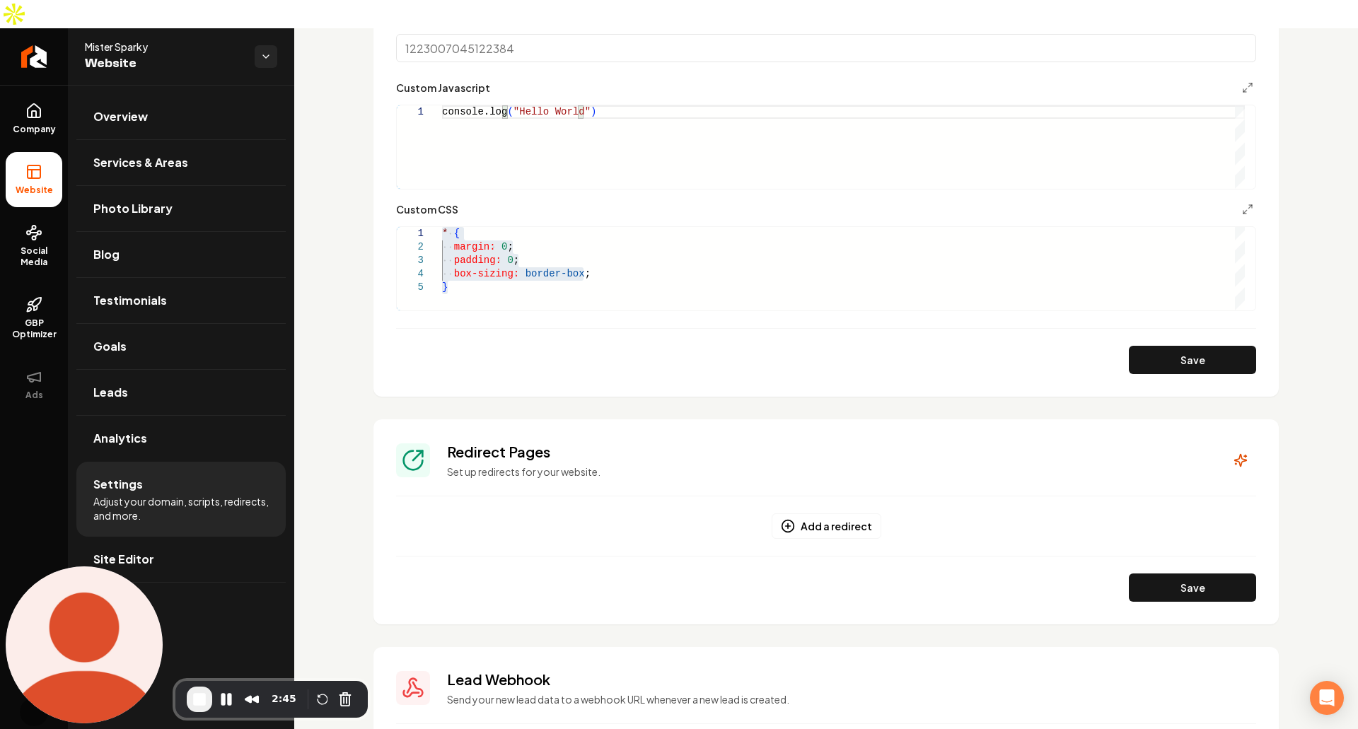
scroll to position [1154, 0]
click at [214, 140] on link "Services & Areas" at bounding box center [180, 162] width 209 height 45
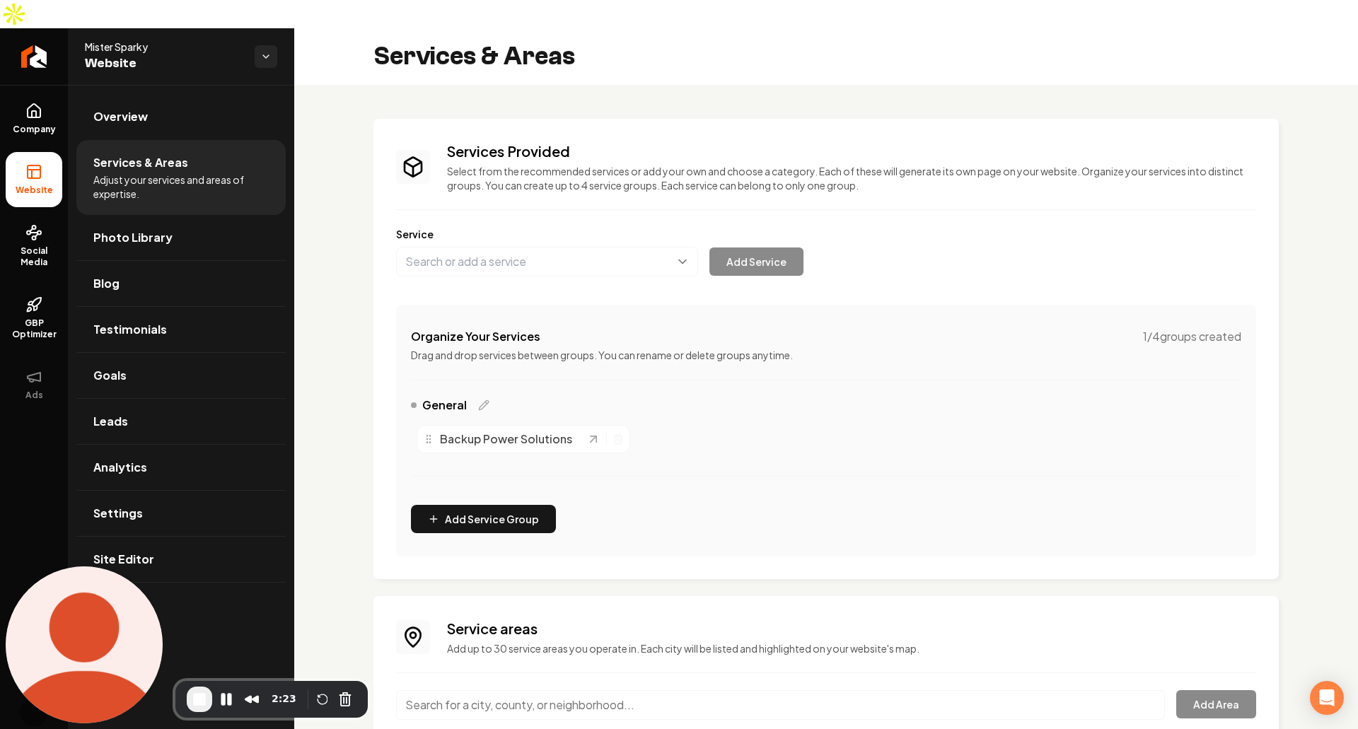
click at [647, 348] on p "Drag and drop services between groups. You can rename or delete groups anytime." at bounding box center [826, 355] width 830 height 14
